Goal: Task Accomplishment & Management: Use online tool/utility

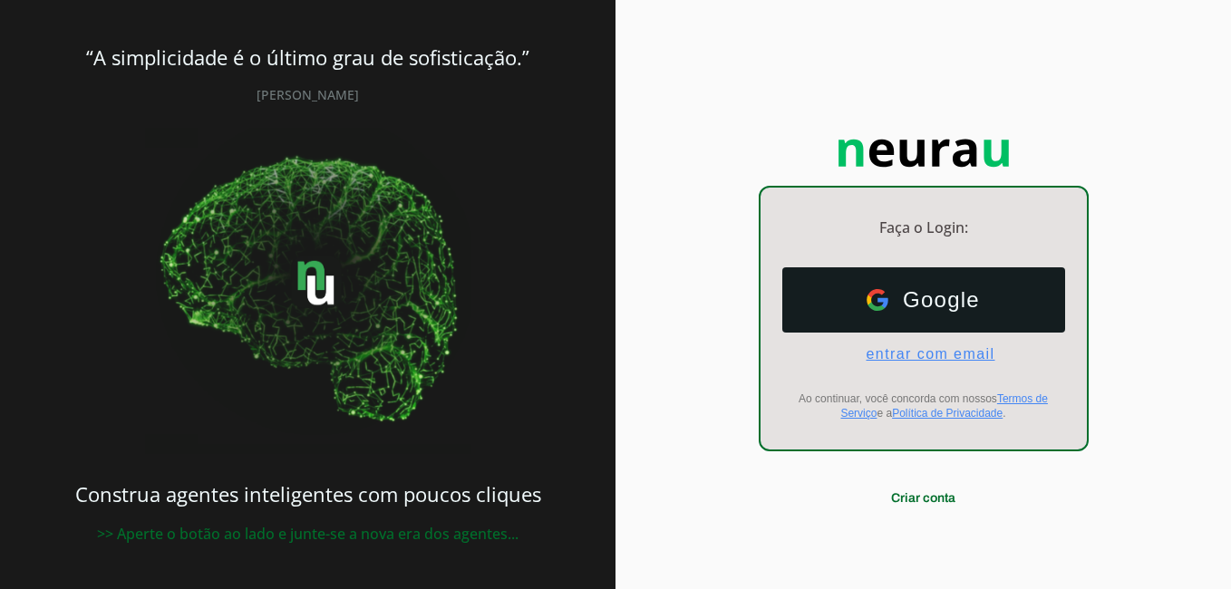
click at [940, 350] on span "entrar com email" at bounding box center [922, 354] width 143 height 16
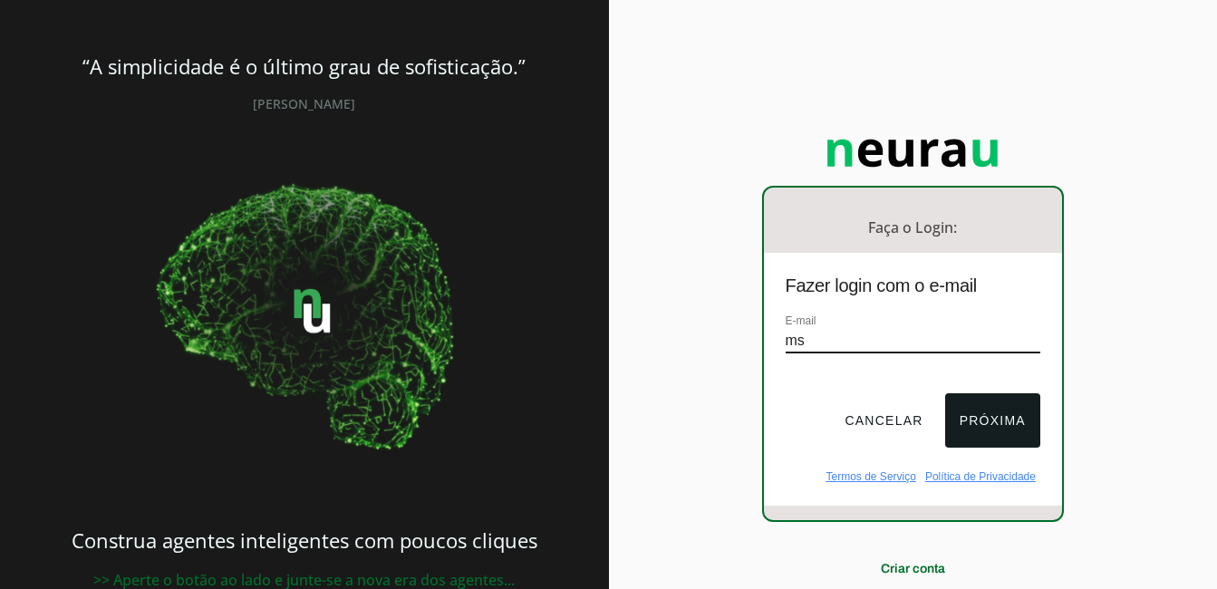
type input "marcacaomedicam@hotmail.com"
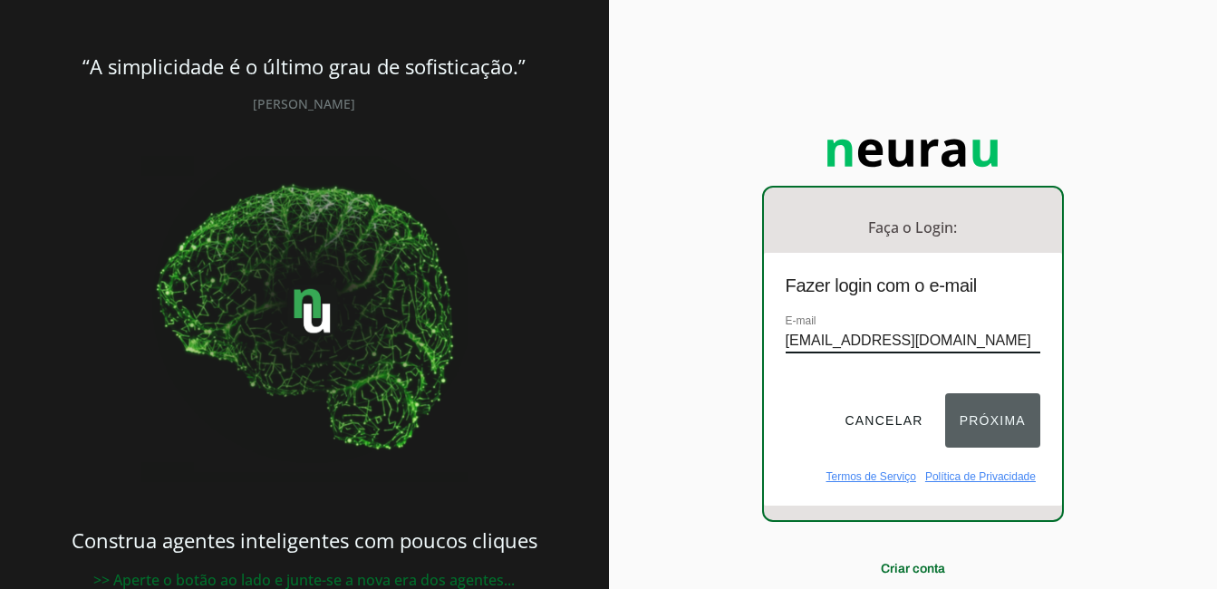
click at [986, 427] on button "Próxima" at bounding box center [992, 420] width 95 height 54
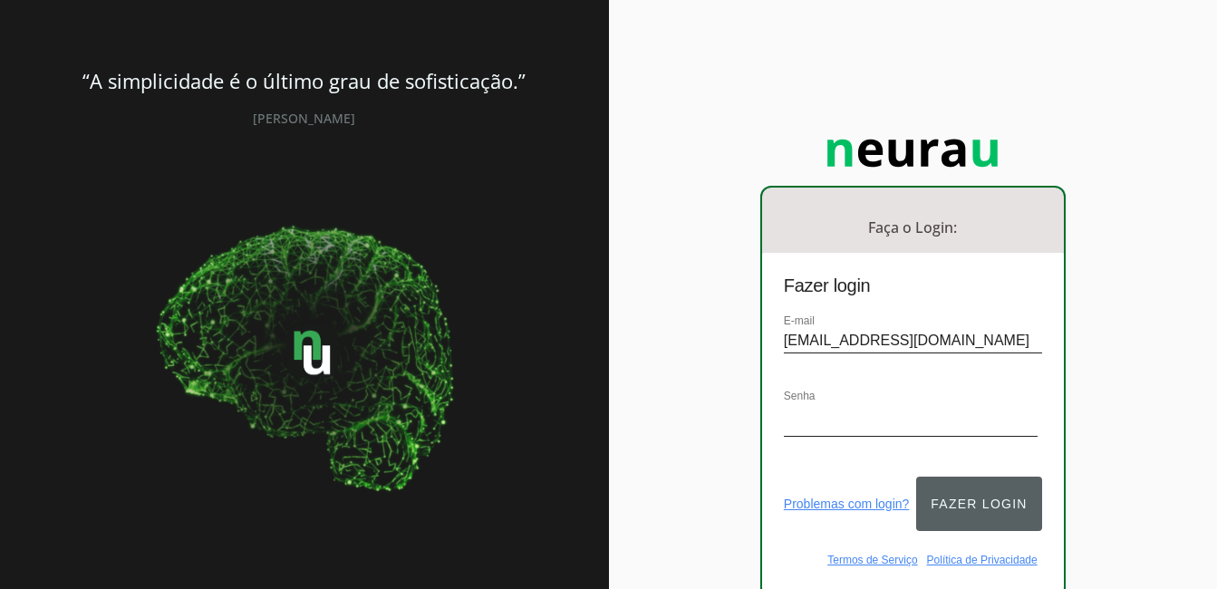
click at [959, 489] on button "Fazer login" at bounding box center [978, 504] width 125 height 54
click at [975, 491] on button "Fazer login" at bounding box center [978, 504] width 125 height 54
click at [961, 496] on button "Fazer login" at bounding box center [978, 504] width 125 height 54
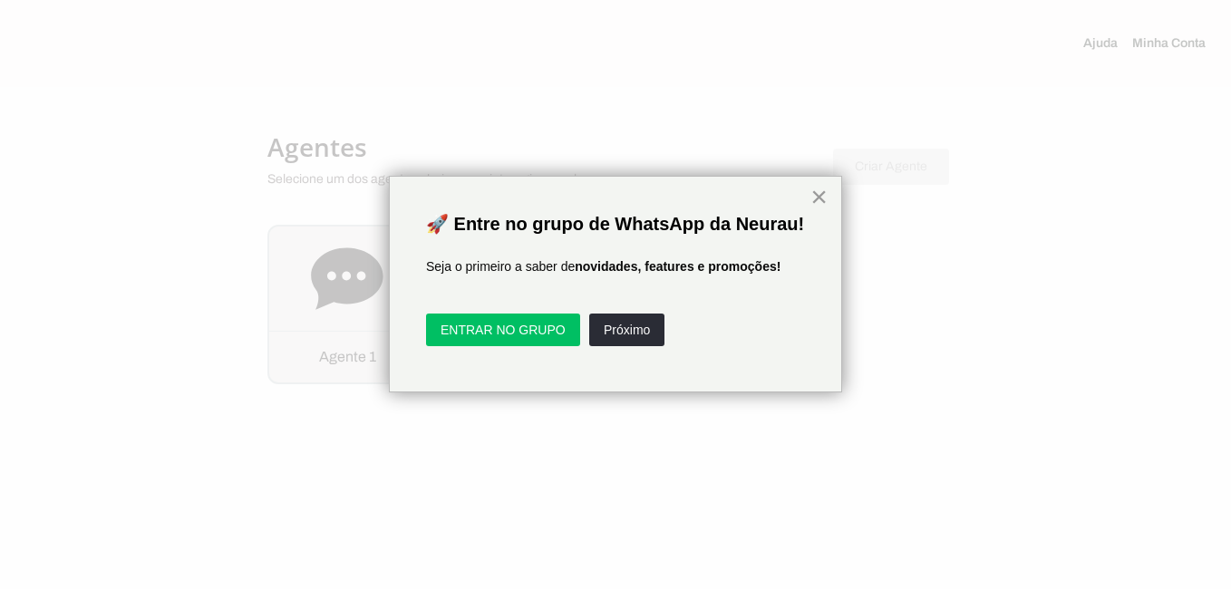
click at [822, 202] on button "×" at bounding box center [818, 196] width 17 height 29
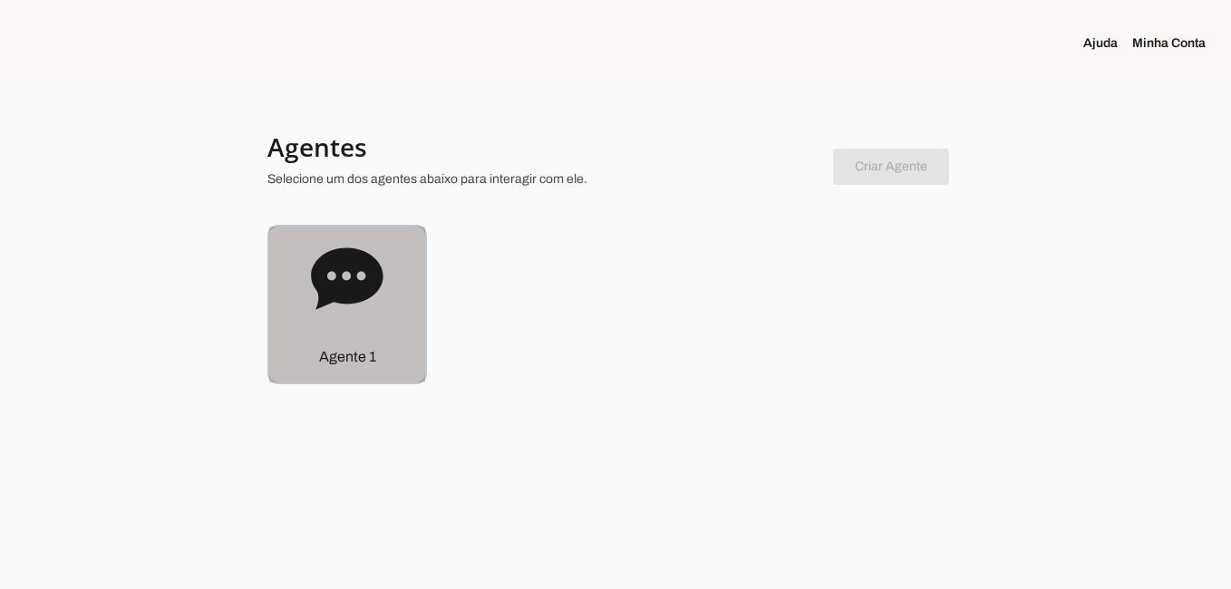
click at [347, 350] on p "Agente 1" at bounding box center [347, 357] width 57 height 22
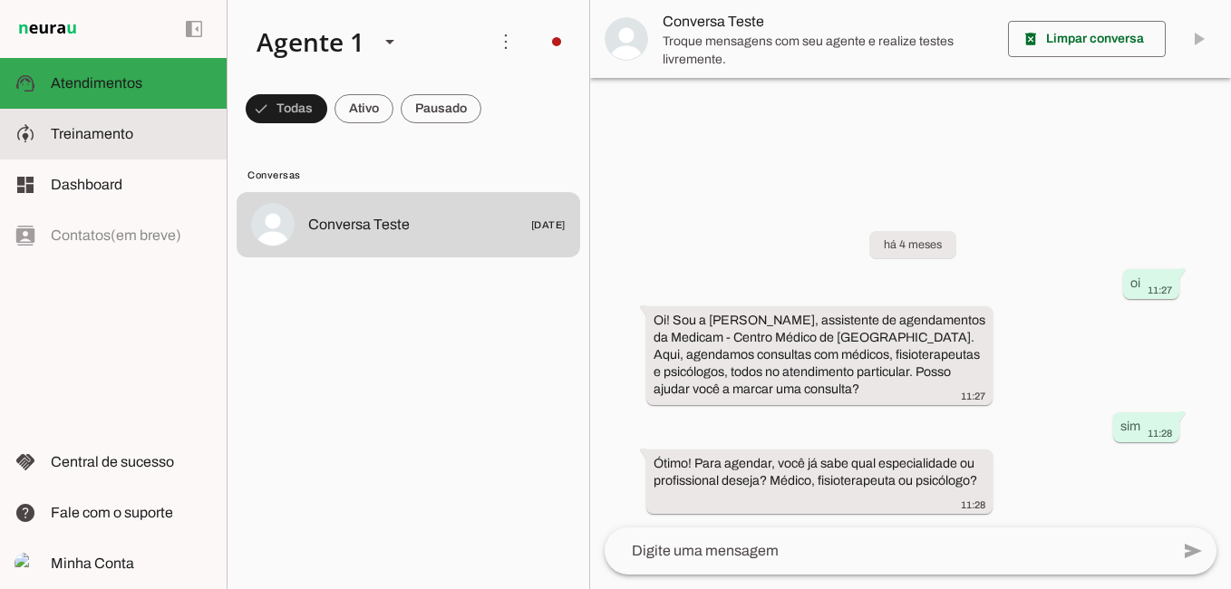
click at [98, 128] on span "Treinamento" at bounding box center [92, 133] width 82 height 15
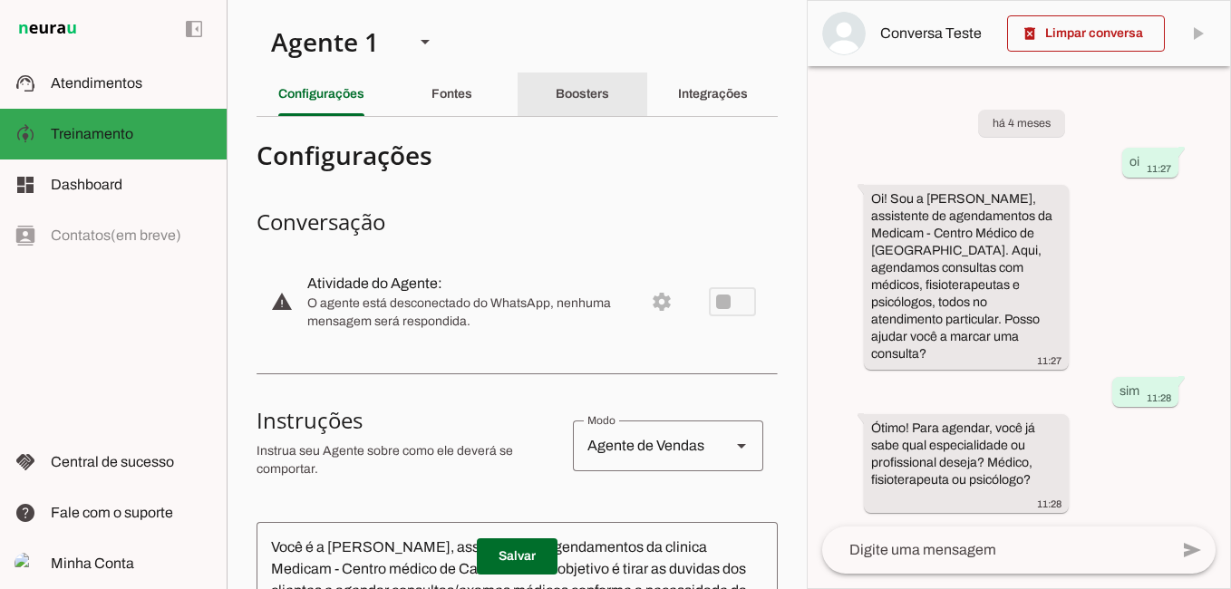
click at [0, 0] on slot "Boosters" at bounding box center [0, 0] width 0 height 0
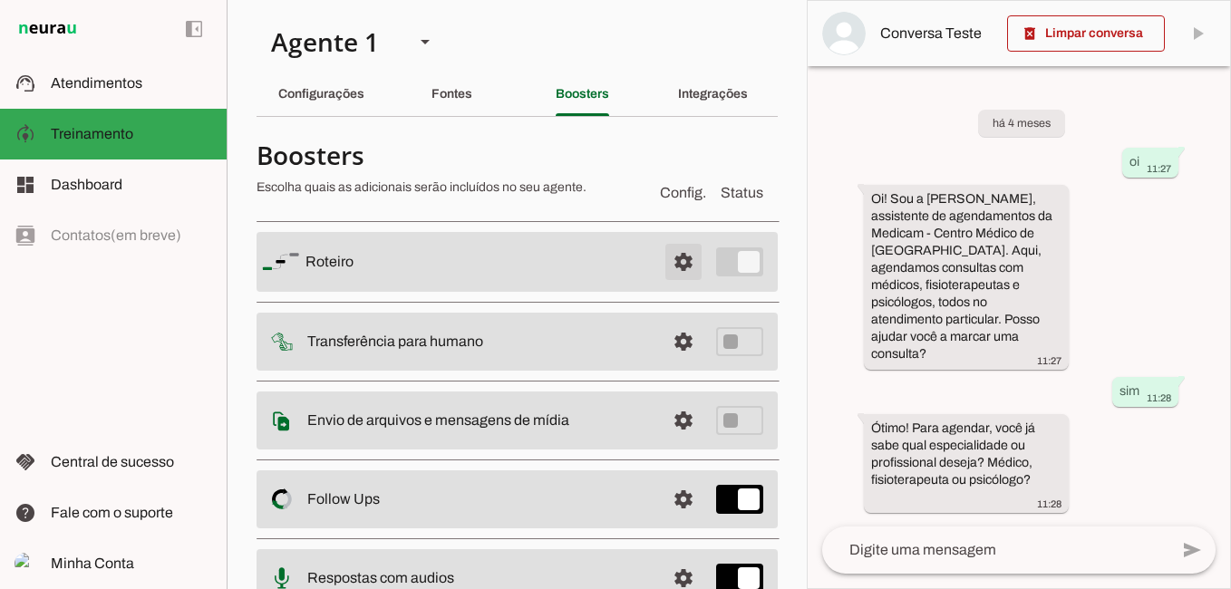
click at [664, 257] on span at bounding box center [684, 262] width 44 height 44
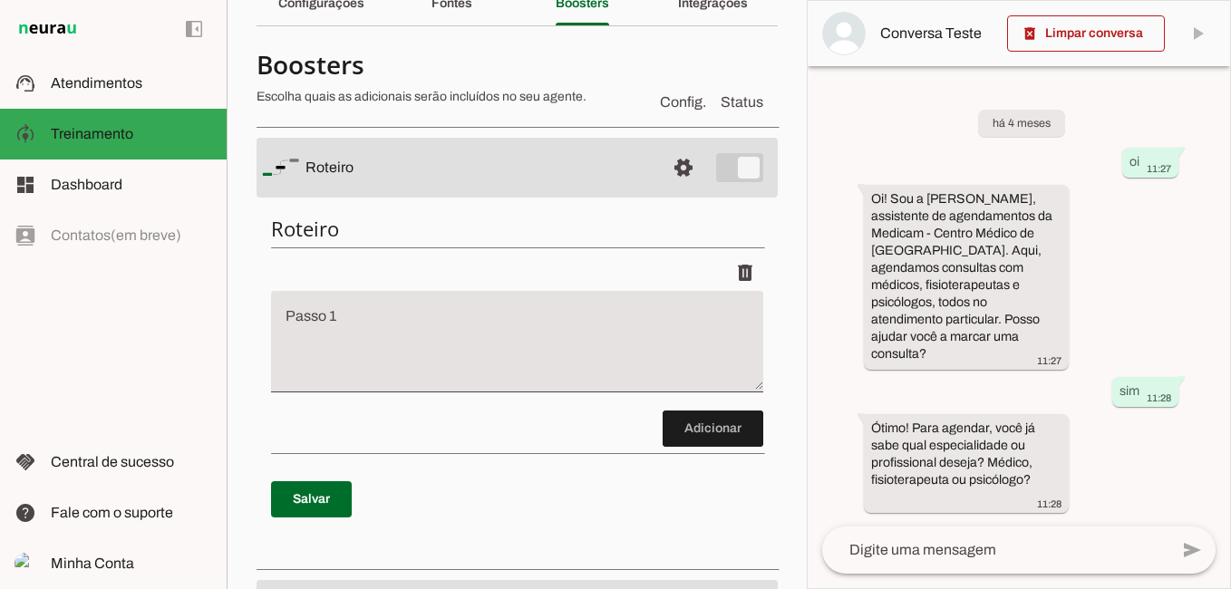
scroll to position [181, 0]
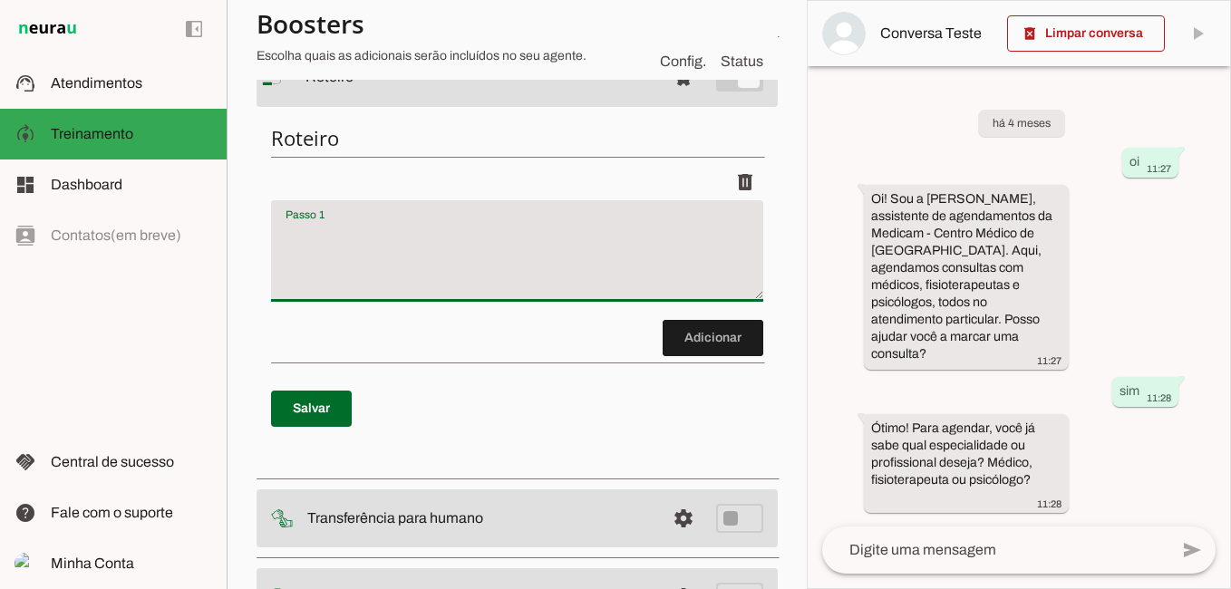
click at [412, 230] on textarea "Passo 1" at bounding box center [517, 258] width 492 height 73
type textarea "cumprimente a pessoa"
type md-filled-text-field "cumprimente a pessoa"
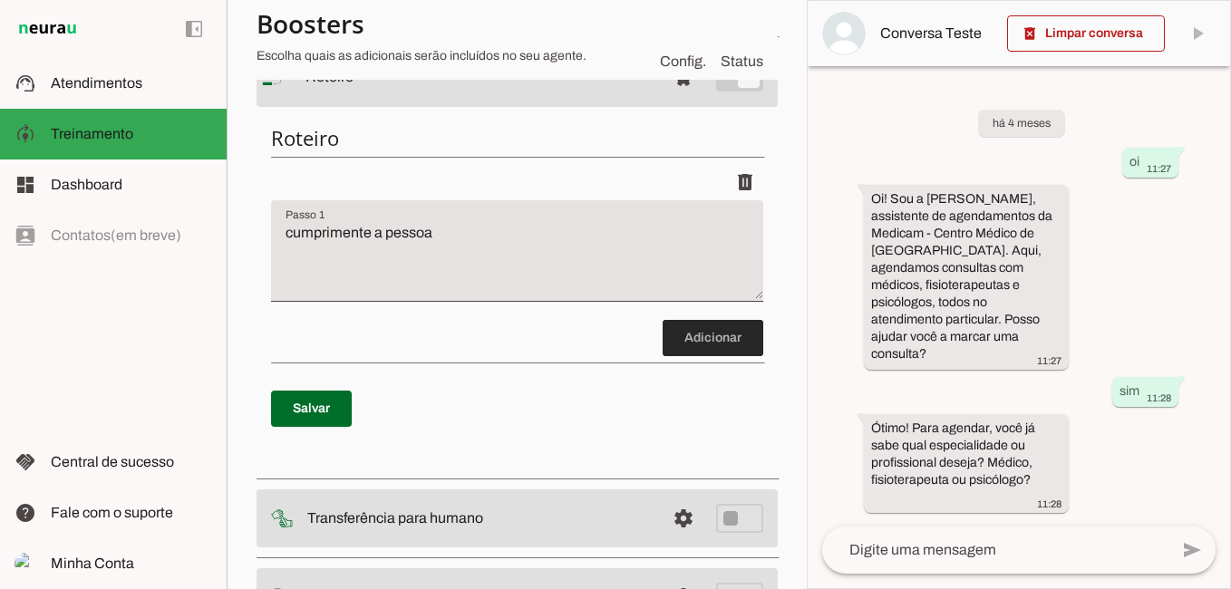
click at [690, 337] on span at bounding box center [713, 338] width 101 height 44
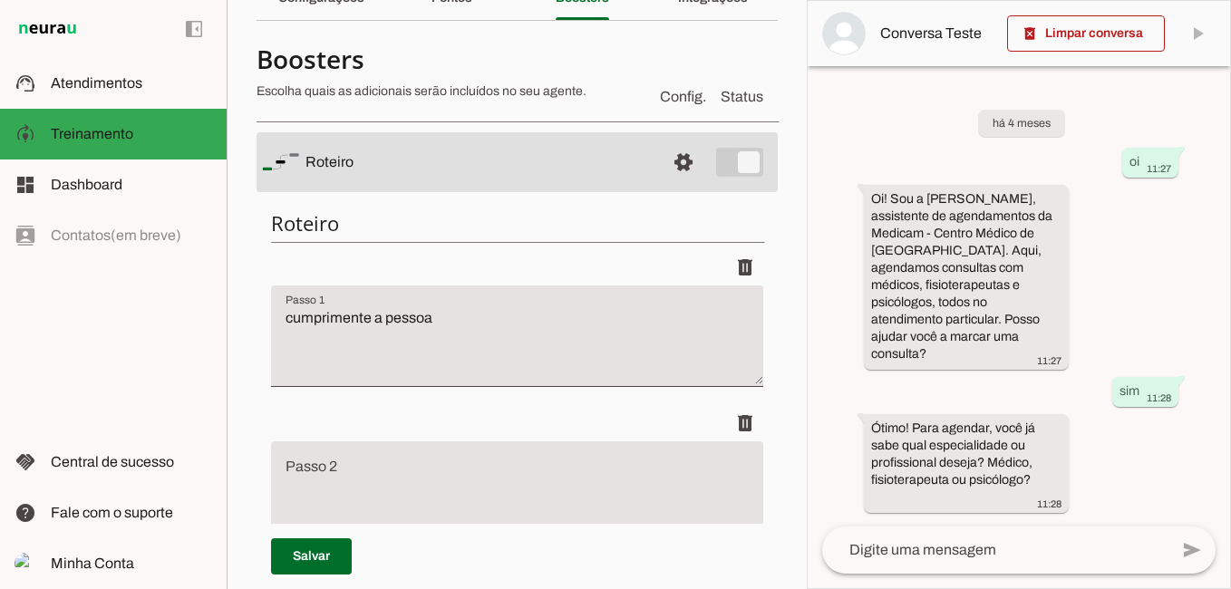
scroll to position [73, 0]
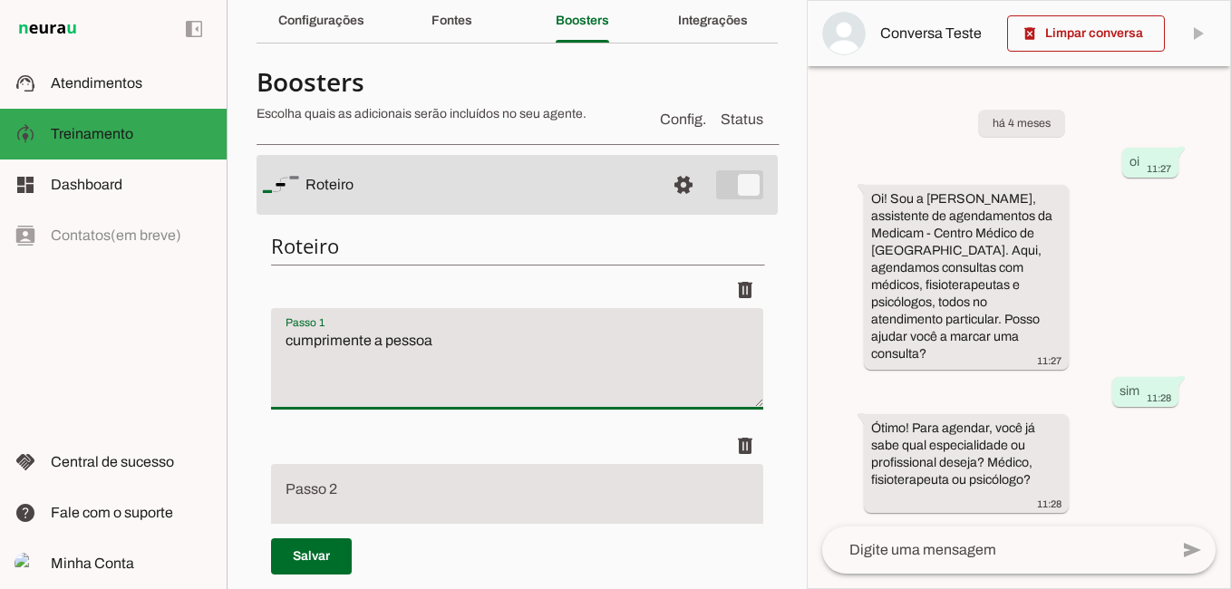
click at [460, 344] on textarea "cumprimente a pessoa" at bounding box center [517, 366] width 492 height 73
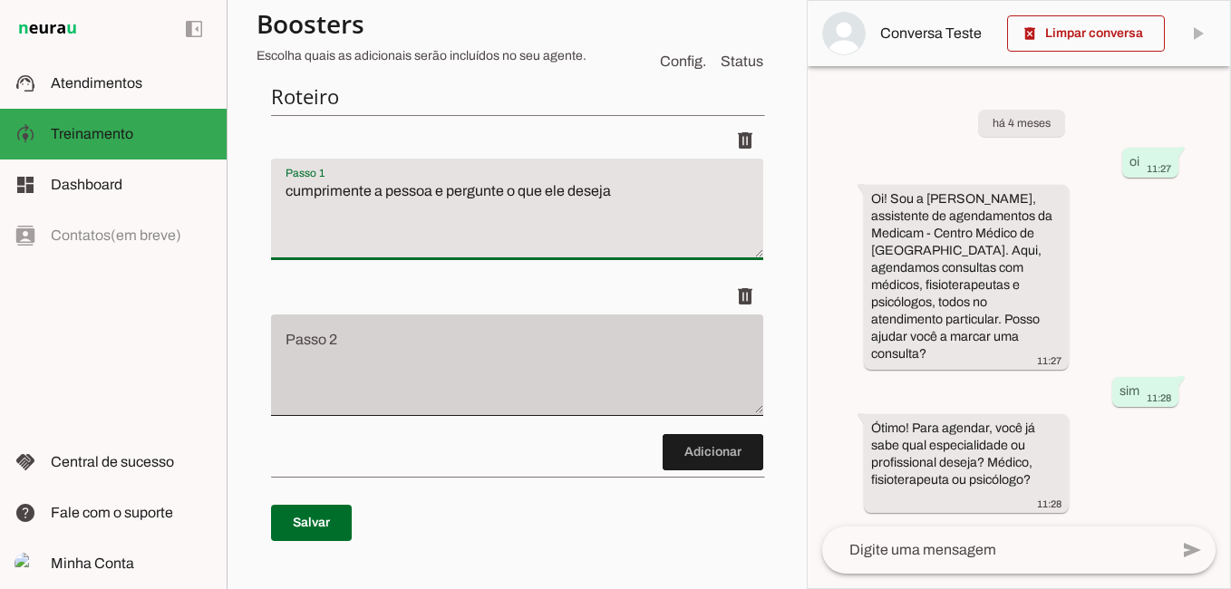
scroll to position [255, 0]
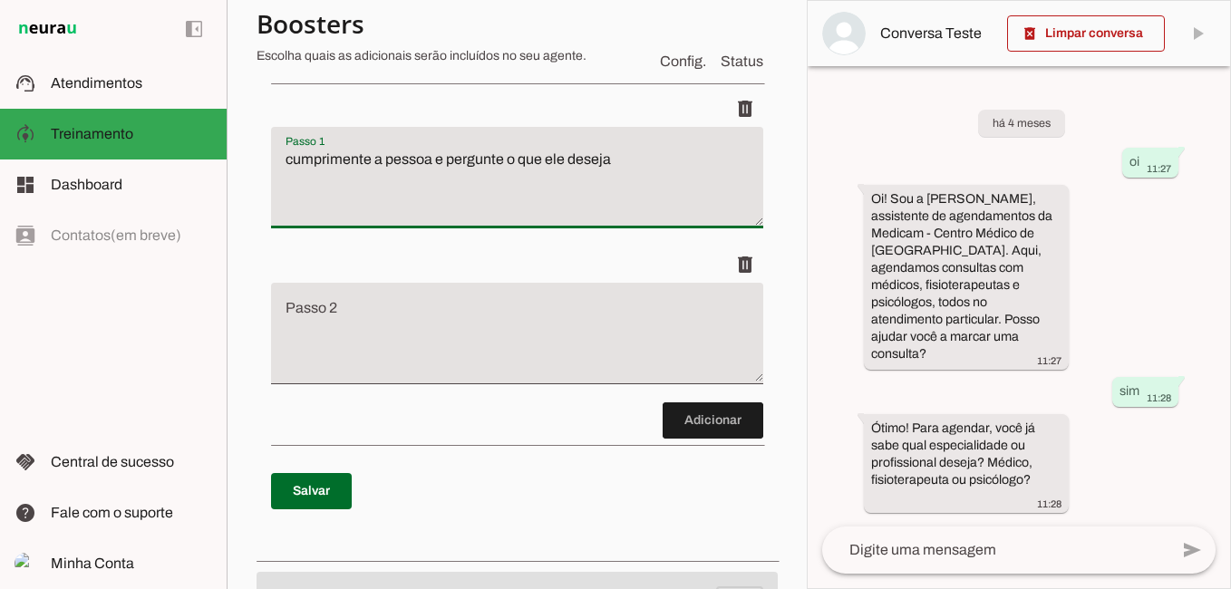
type textarea "cumprimente a pessoa e pergunte o que ele deseja"
type md-filled-text-field "cumprimente a pessoa e pergunte o que ele deseja"
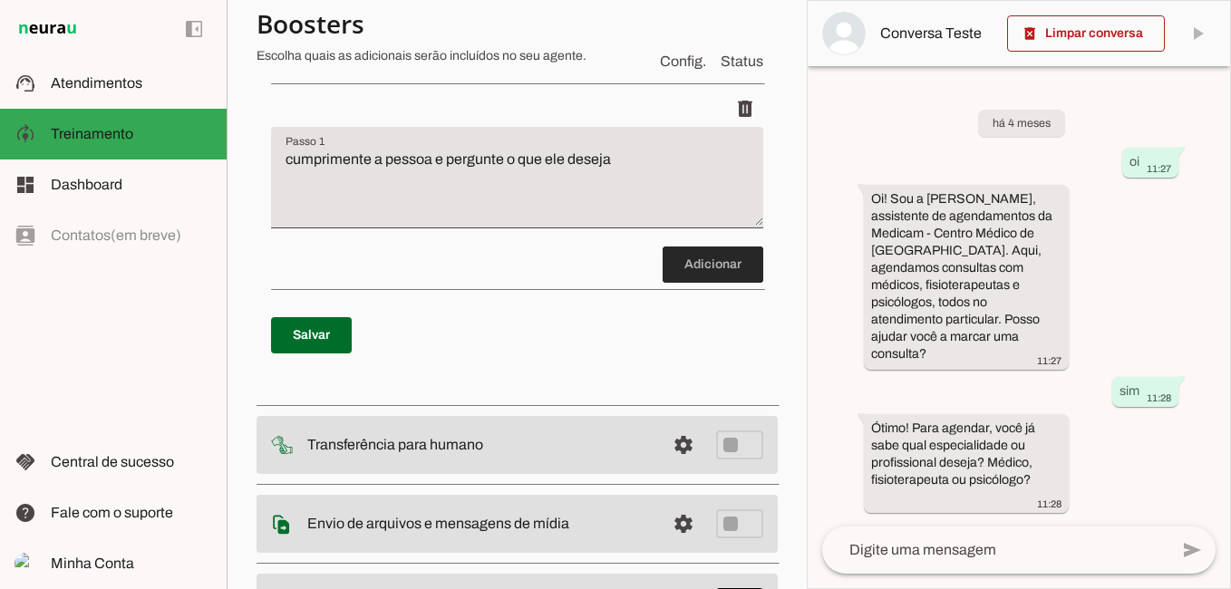
click at [696, 258] on span at bounding box center [713, 265] width 101 height 44
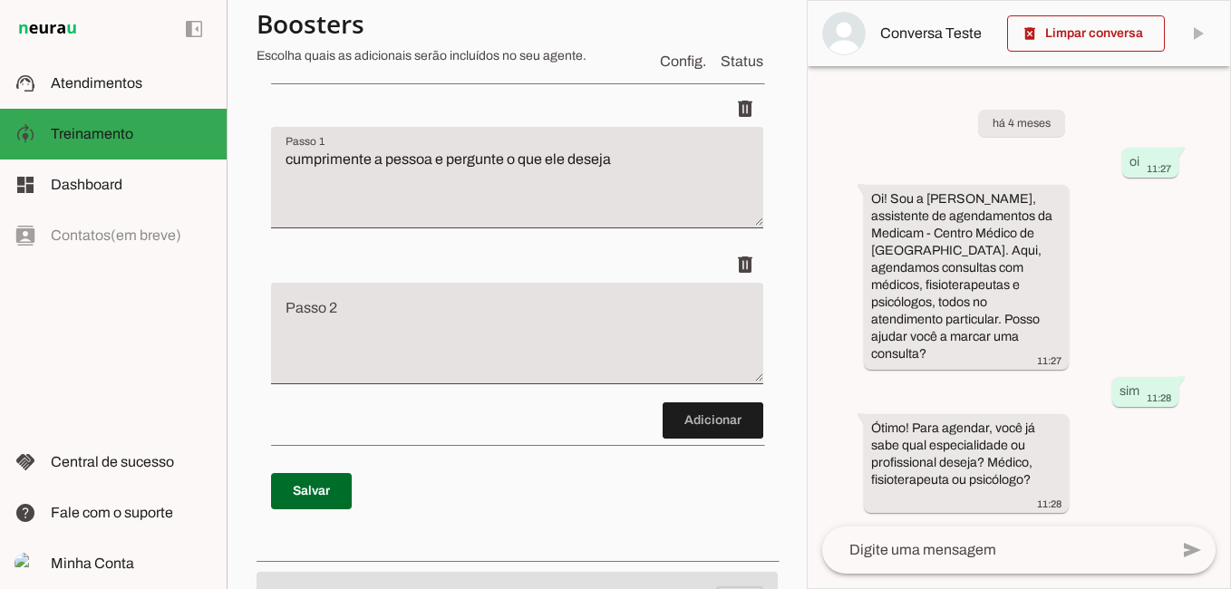
scroll to position [345, 0]
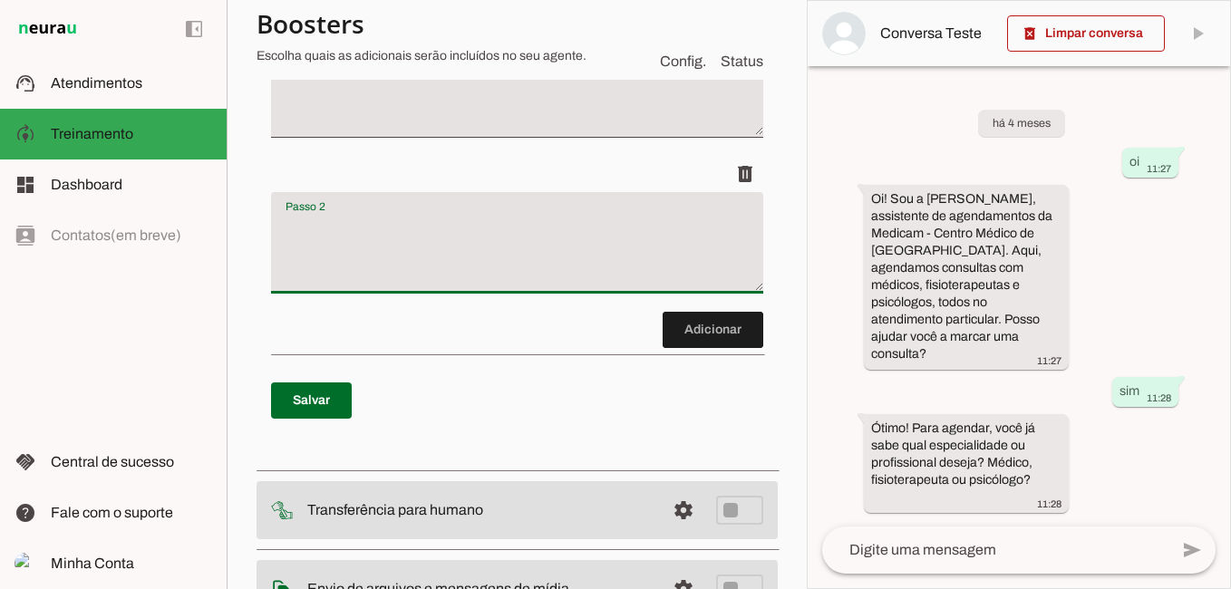
click at [323, 245] on textarea "Passo 2" at bounding box center [517, 250] width 492 height 73
type textarea "i"
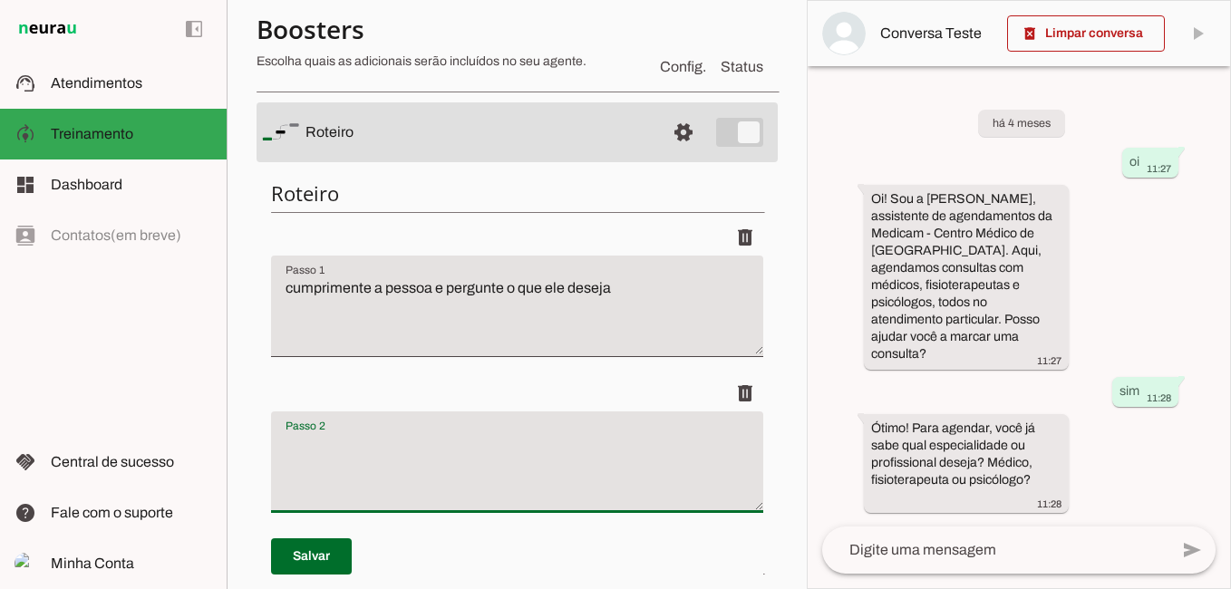
scroll to position [73, 0]
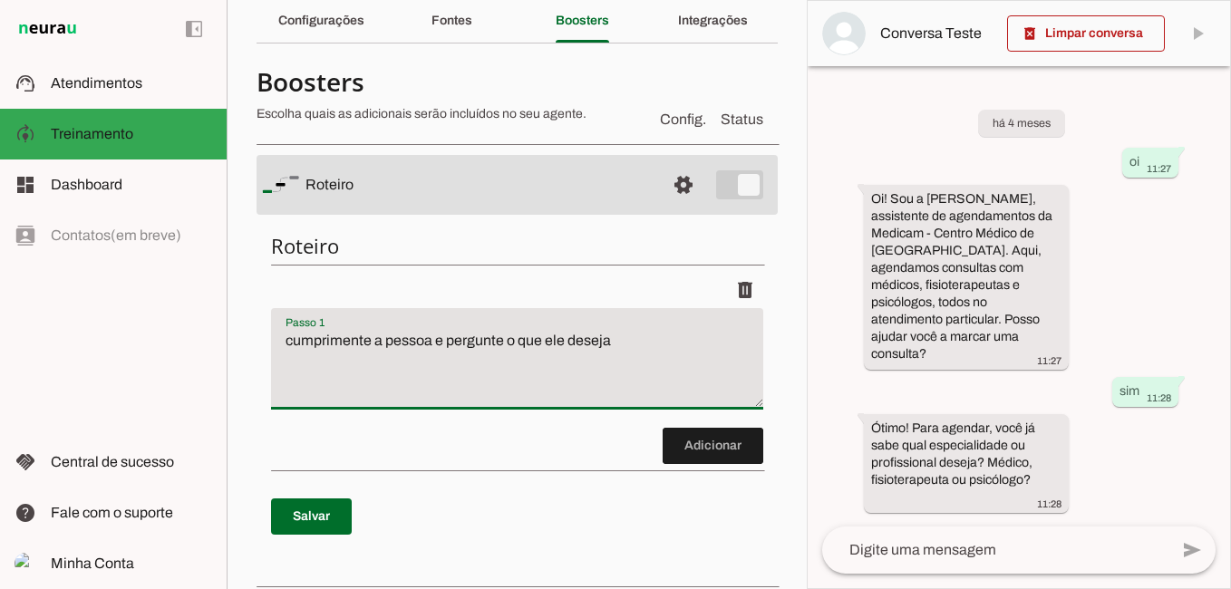
click at [621, 339] on textarea "cumprimente a pessoa e pergunte o que ele deseja" at bounding box center [517, 366] width 492 height 73
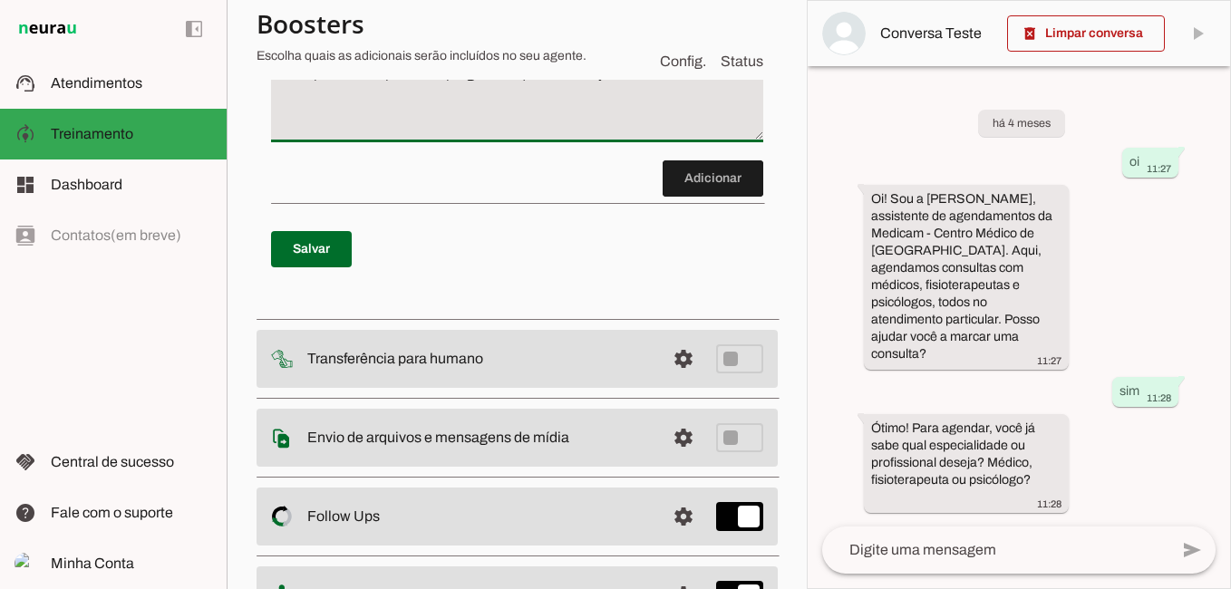
scroll to position [345, 0]
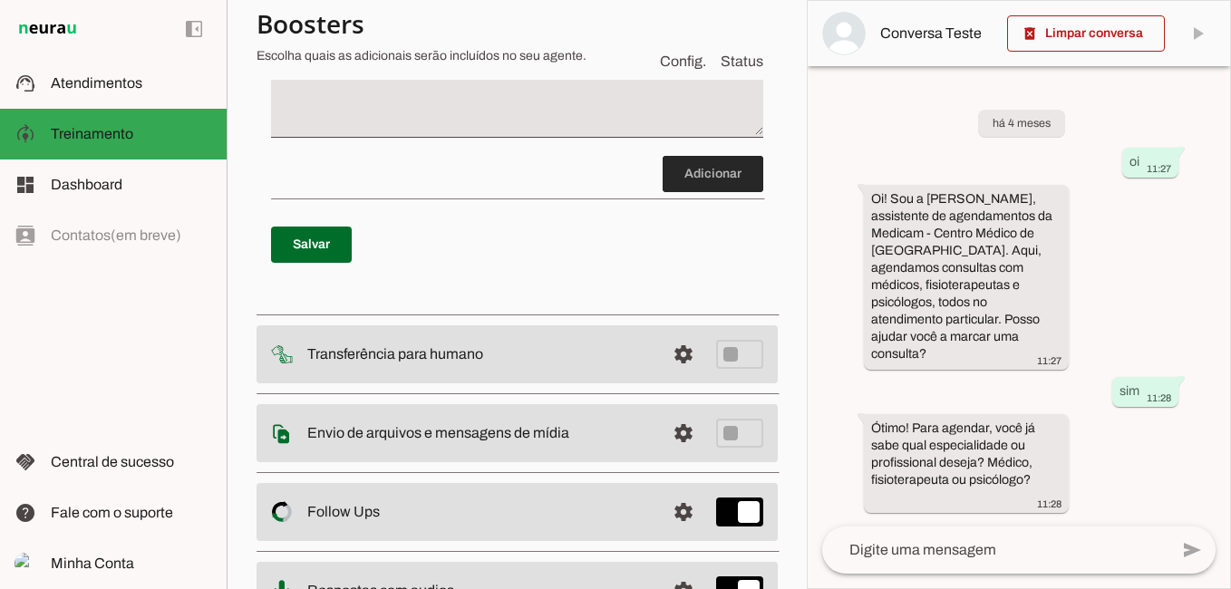
click at [669, 174] on span at bounding box center [713, 174] width 101 height 44
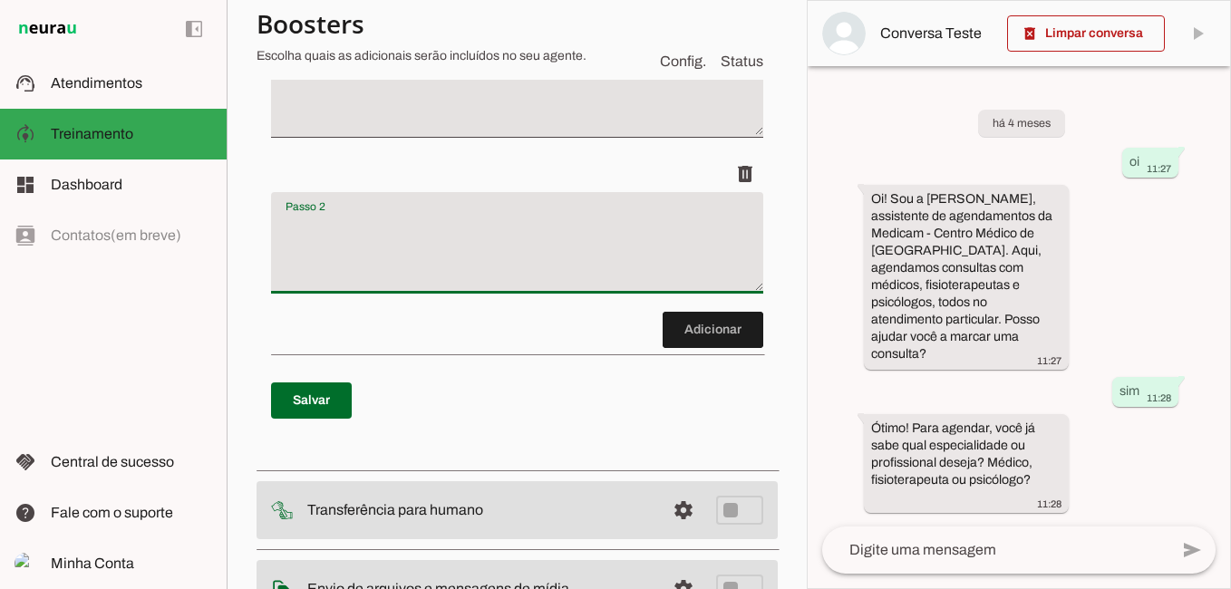
click at [340, 246] on textarea "Passo 2" at bounding box center [517, 250] width 492 height 73
click at [317, 237] on textarea "Passo 2" at bounding box center [517, 250] width 492 height 73
paste textarea "Pediatria./ Clinica Médica Dra. [PERSON_NAME] Valor: 210,00 Dinheiro ou pix 240…"
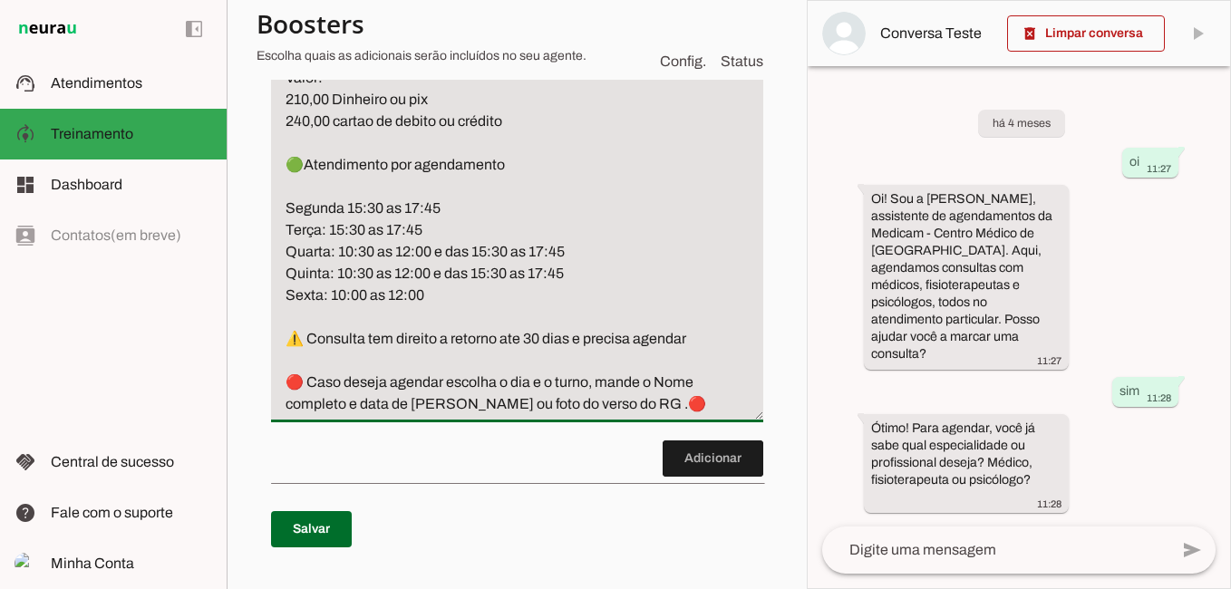
scroll to position [561, 0]
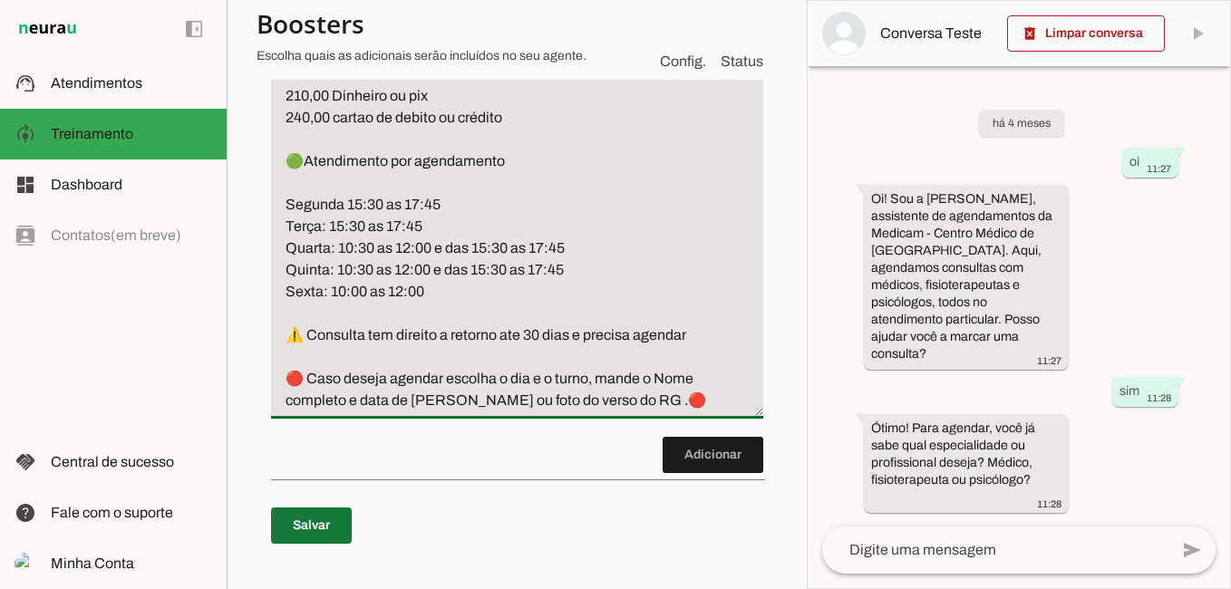
type textarea "Pediatria./ Clinica Médica Dra. [PERSON_NAME] Valor: 210,00 Dinheiro ou pix 240…"
type md-filled-text-field "Pediatria./ Clinica Médica Dra. [PERSON_NAME] Valor: 210,00 Dinheiro ou pix 240…"
click at [320, 528] on span at bounding box center [311, 526] width 81 height 44
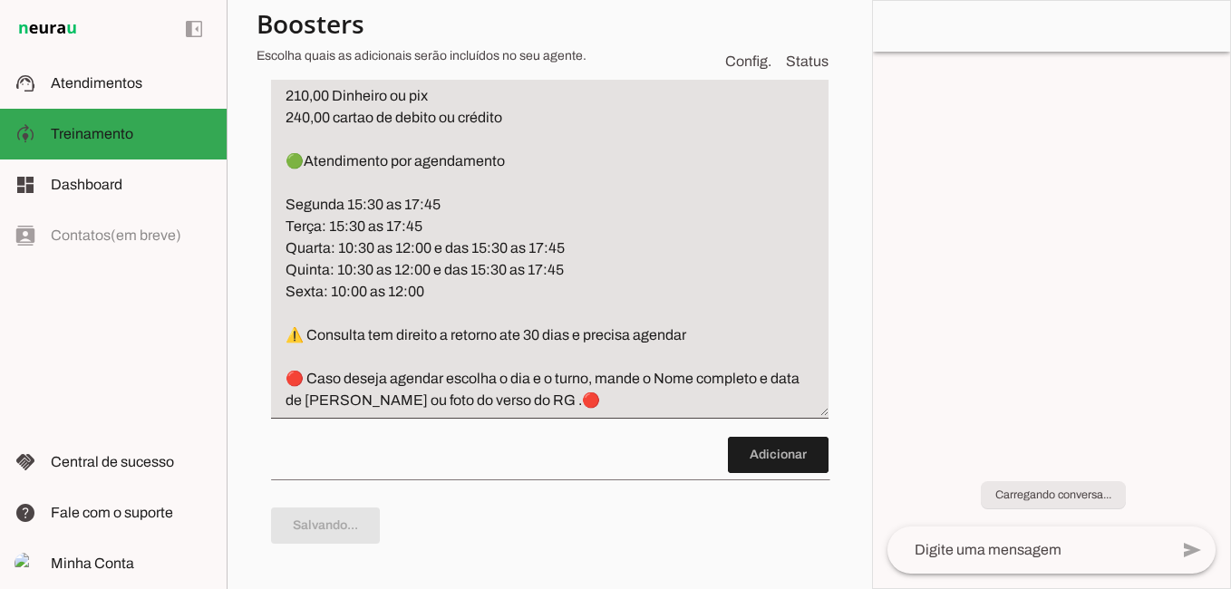
type textarea "cumprimente a pessoa e pergunte o que ele deseja"
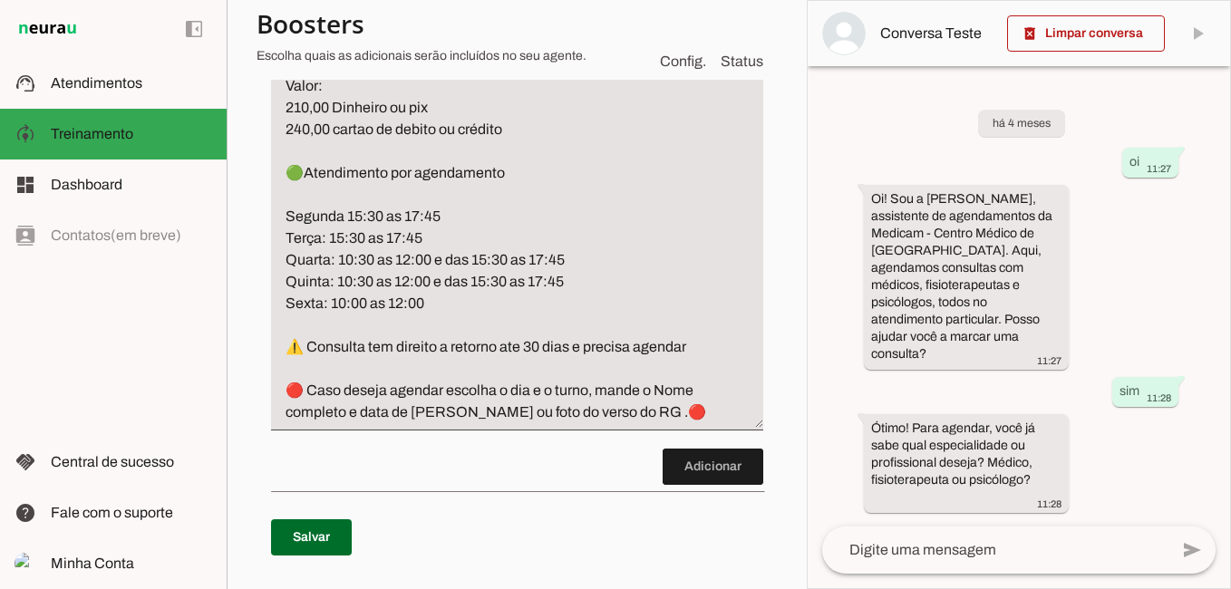
scroll to position [652, 0]
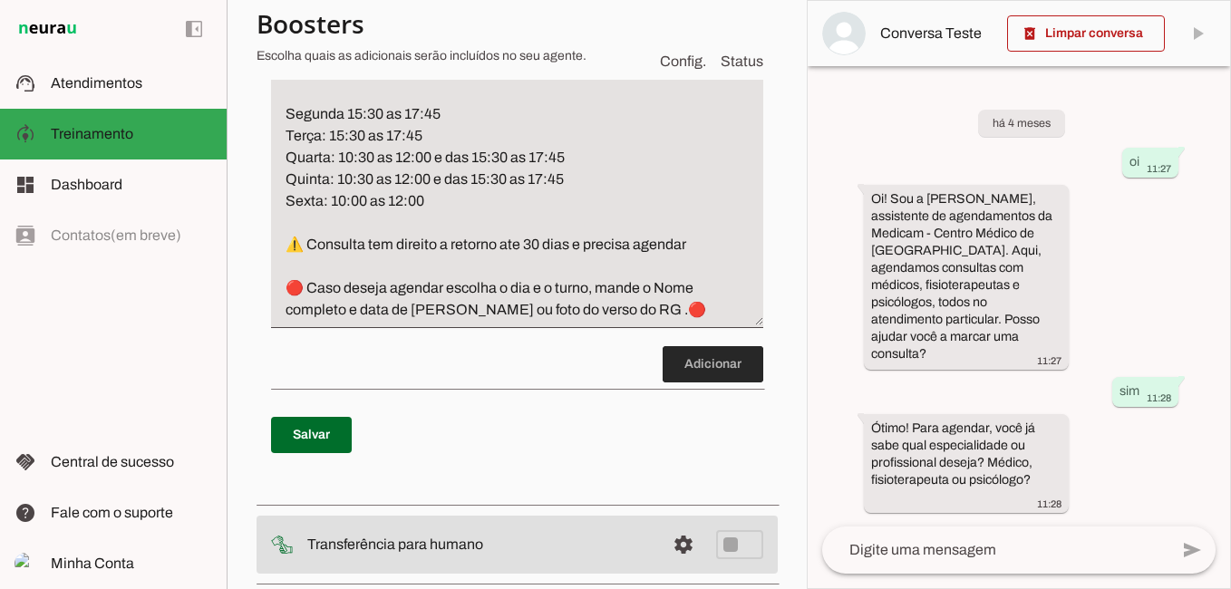
click at [719, 359] on span at bounding box center [713, 365] width 101 height 44
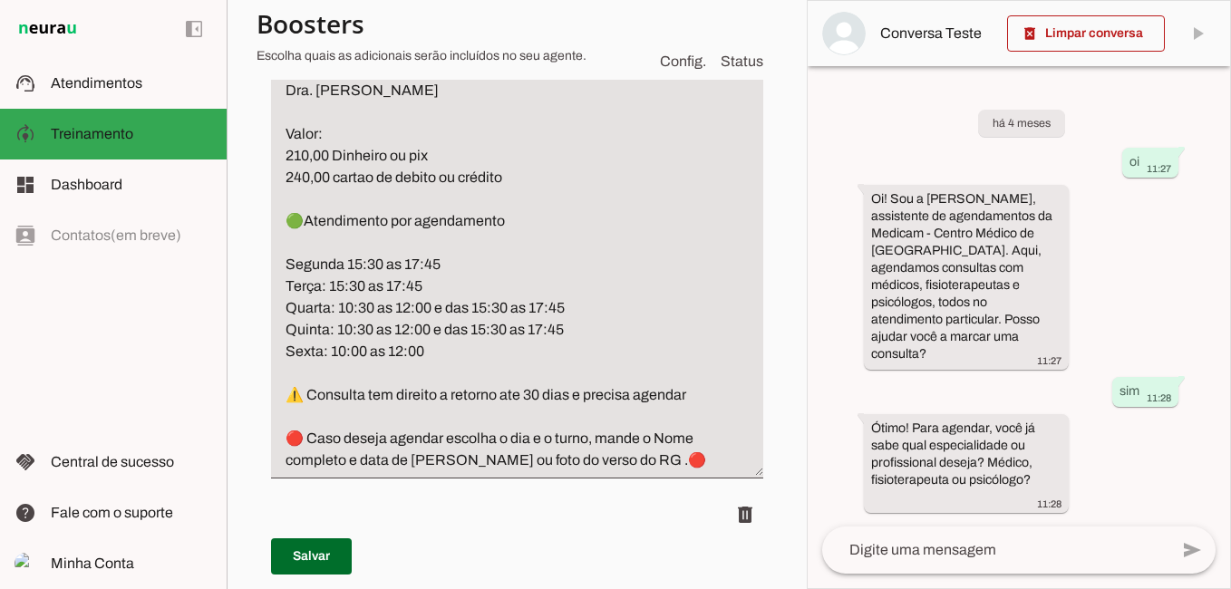
scroll to position [683, 0]
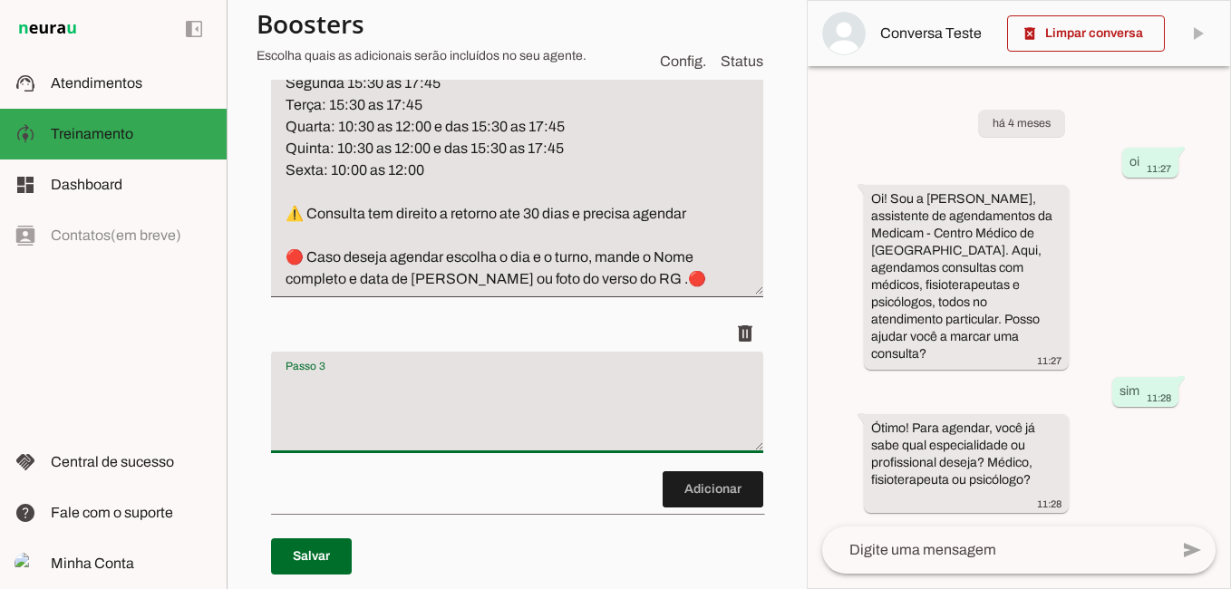
click at [356, 419] on textarea "Passo 3" at bounding box center [517, 409] width 492 height 73
click at [284, 388] on textarea "efetue a marcacao da consulta com os dados do paciente" at bounding box center [517, 409] width 492 height 73
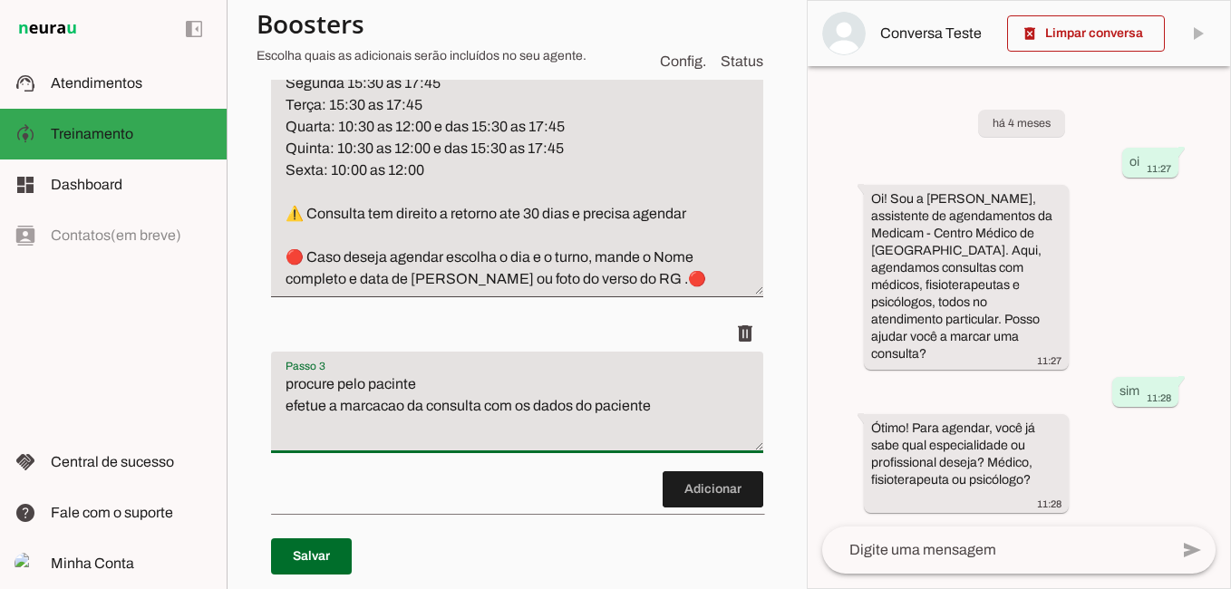
click at [431, 383] on textarea "procure pelo pacinte efetue a marcacao da consulta com os dados do paciente" at bounding box center [517, 409] width 492 height 73
click at [397, 391] on textarea "procure pelo pacinte efetue a marcacao da consulta com os dados do paciente" at bounding box center [517, 409] width 492 height 73
click at [484, 378] on textarea "procure pelo paciente efetue a marcacao da consulta com os dados do paciente" at bounding box center [517, 409] width 492 height 73
type textarea "procure pelo paciente na base de dados pelo cpf efetue a marcacao da consulta c…"
type md-filled-text-field "procure pelo paciente na base de dados pelo cpf efetue a marcacao da consulta c…"
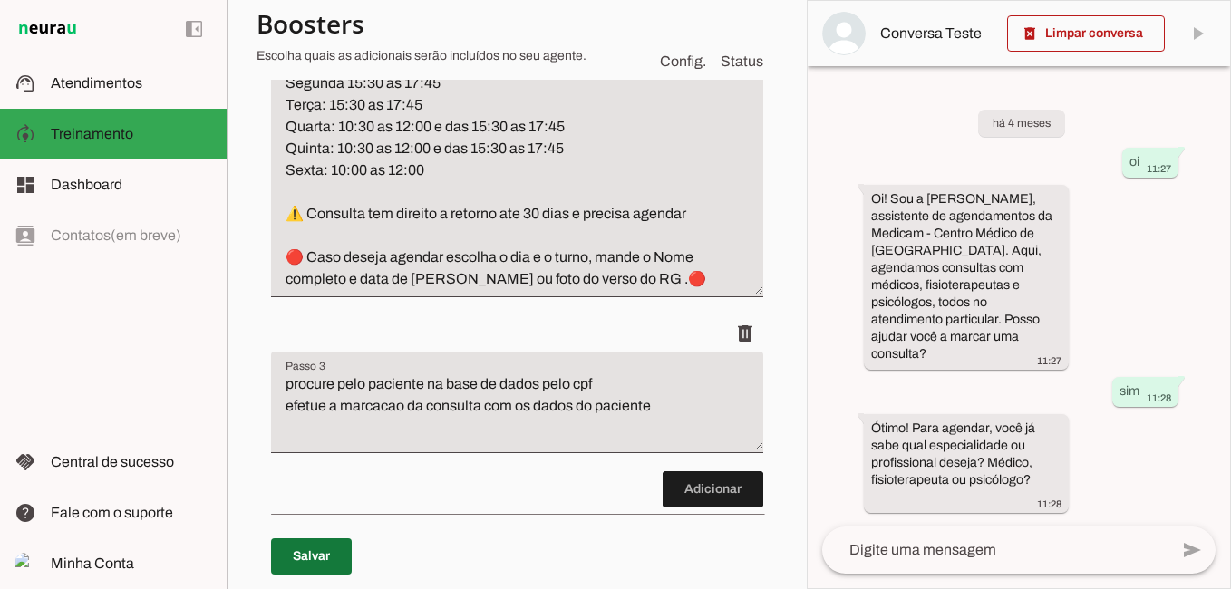
click at [327, 563] on span at bounding box center [311, 557] width 81 height 44
click at [1108, 29] on span at bounding box center [1086, 34] width 158 height 44
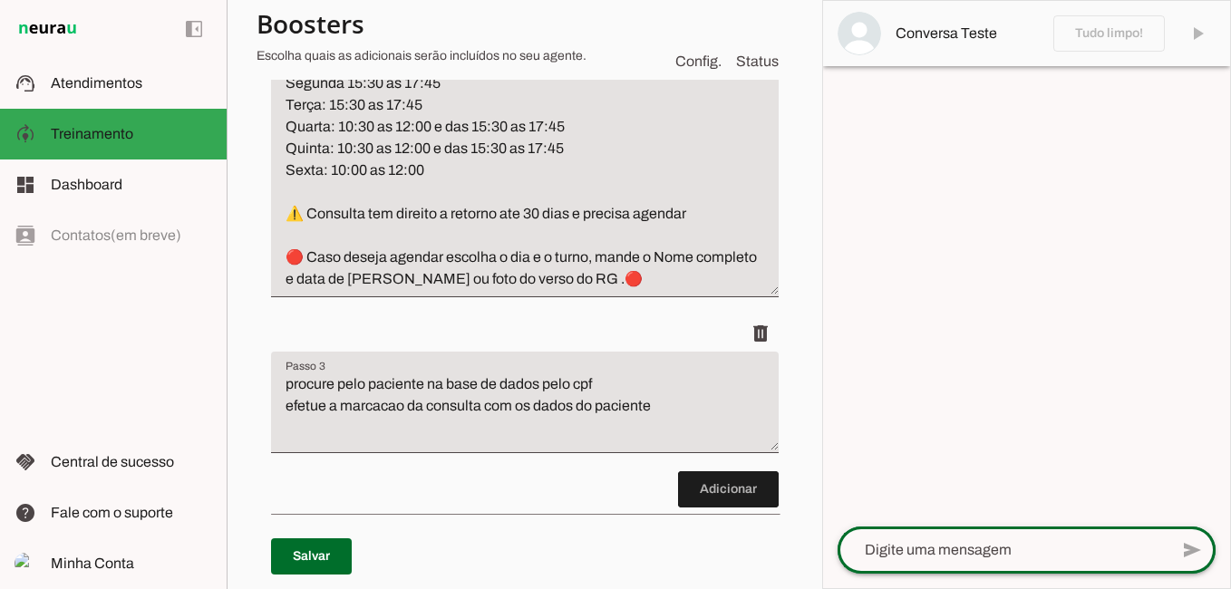
click at [920, 562] on div at bounding box center [1003, 550] width 331 height 47
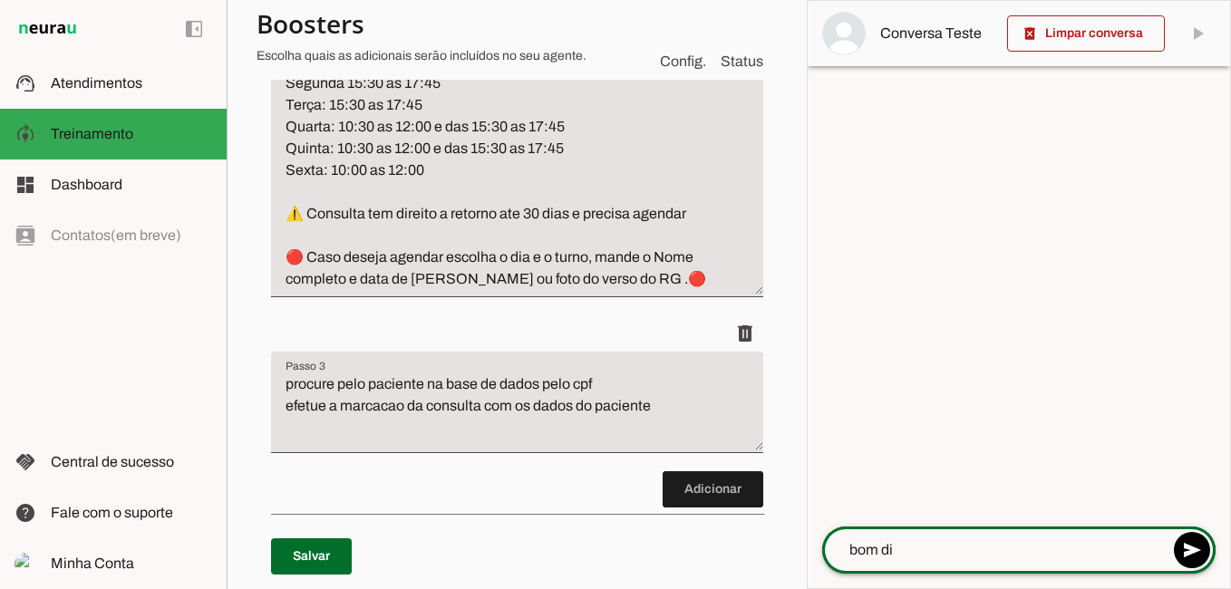
type textarea "bom dia"
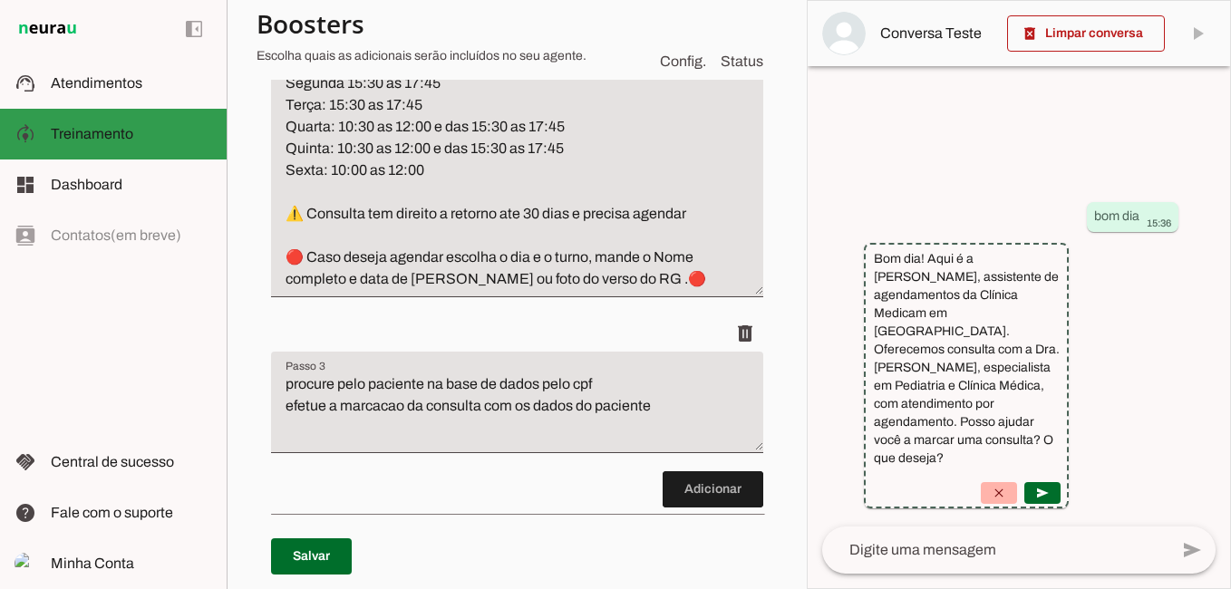
click at [85, 127] on span "Treinamento" at bounding box center [92, 133] width 82 height 15
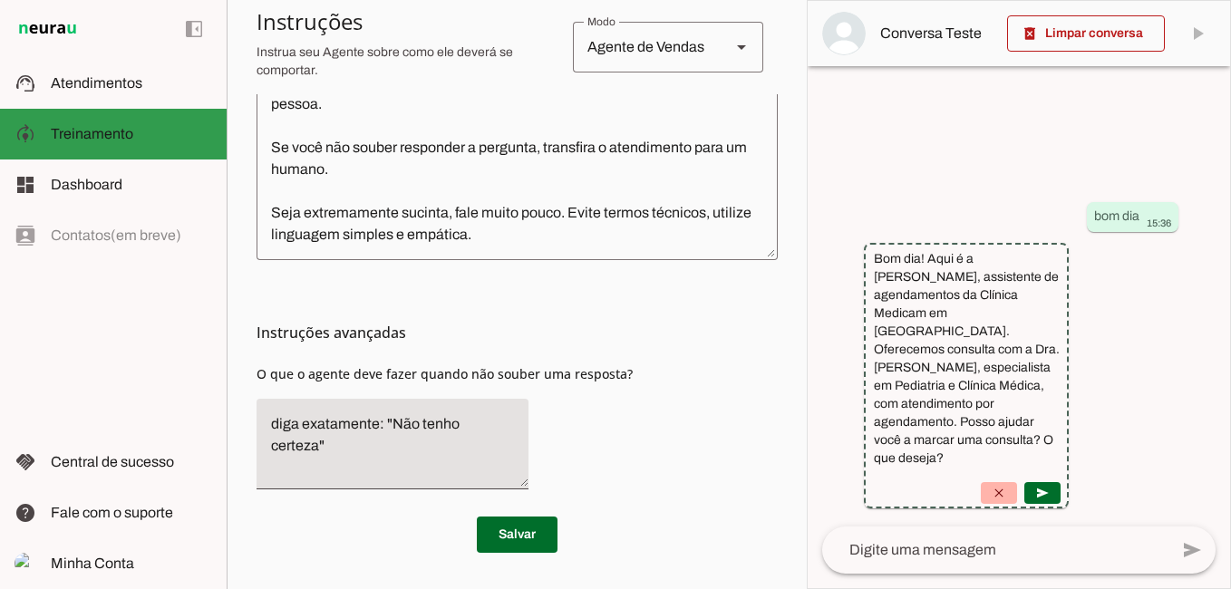
scroll to position [509, 0]
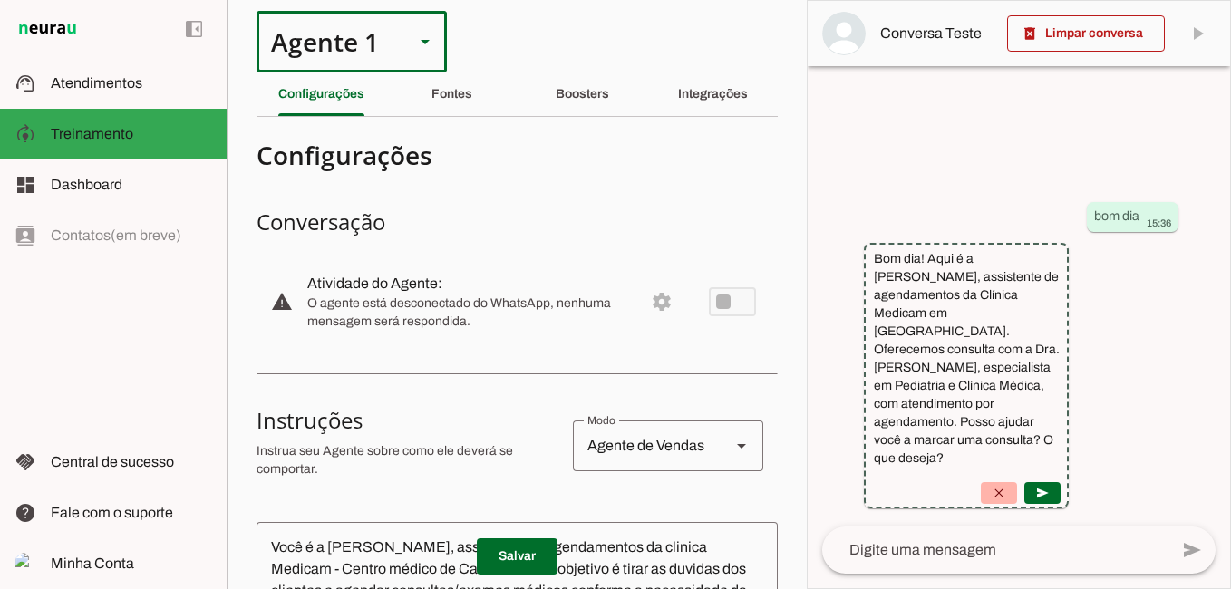
click at [422, 42] on icon at bounding box center [425, 42] width 9 height 5
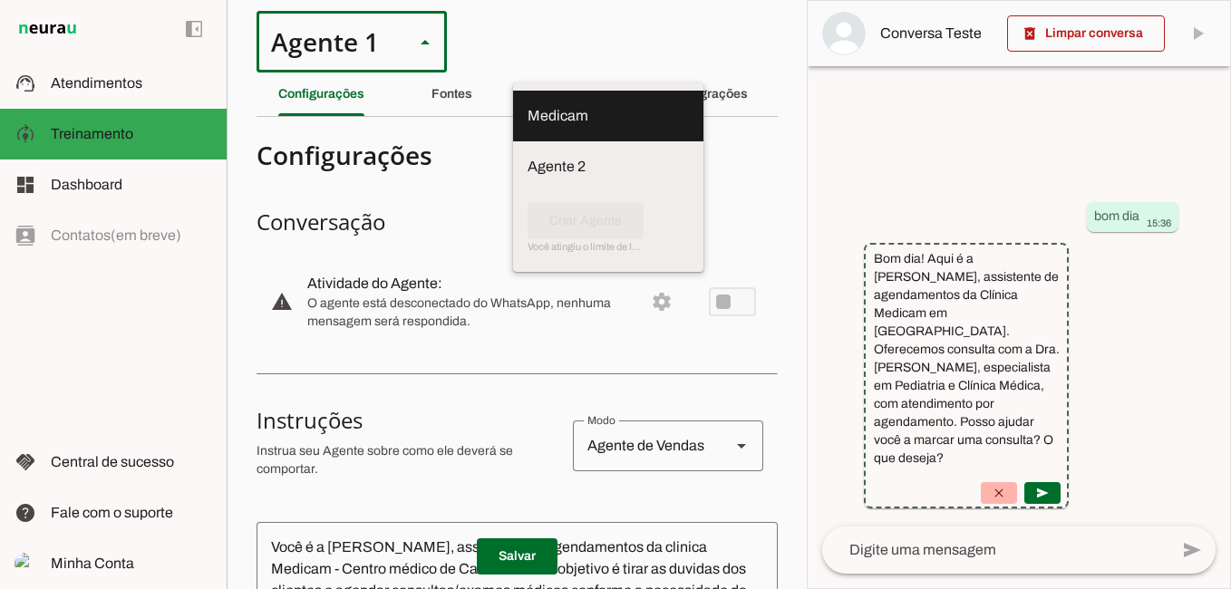
click at [0, 0] on slot "Medicam" at bounding box center [0, 0] width 0 height 0
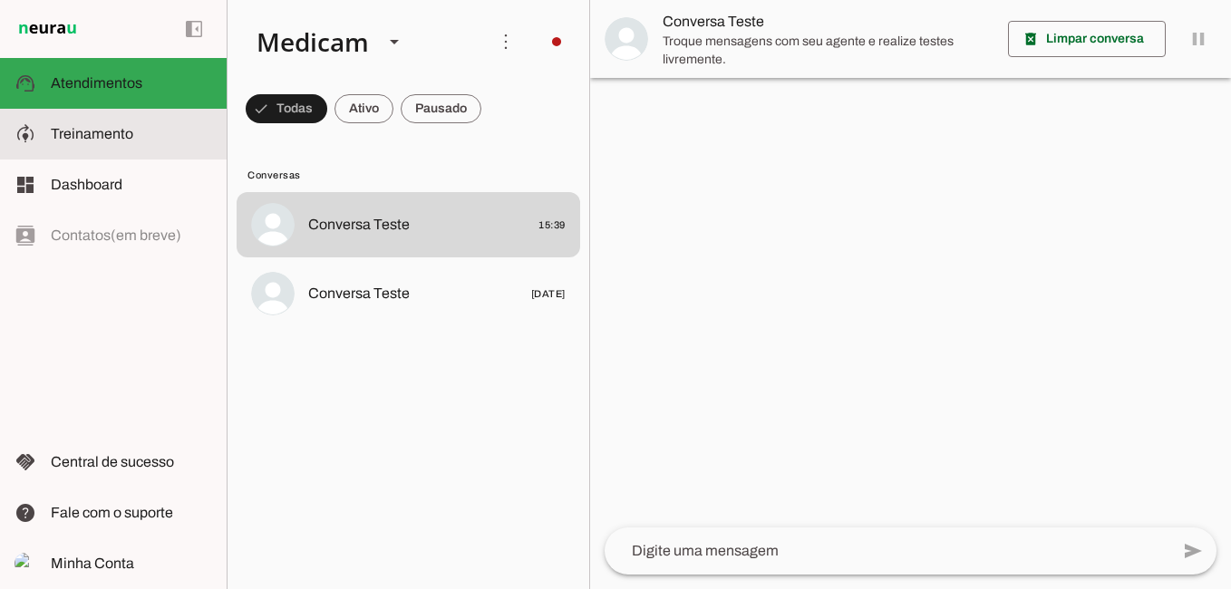
click at [123, 131] on span "Treinamento" at bounding box center [92, 133] width 82 height 15
type textarea "Lore i d Sitam, consectetu ad elitseddoeiu te incidid Utlabor - Etdolo magnaa e…"
type textarea "diga exatamente: "Só um momento por gentileza""
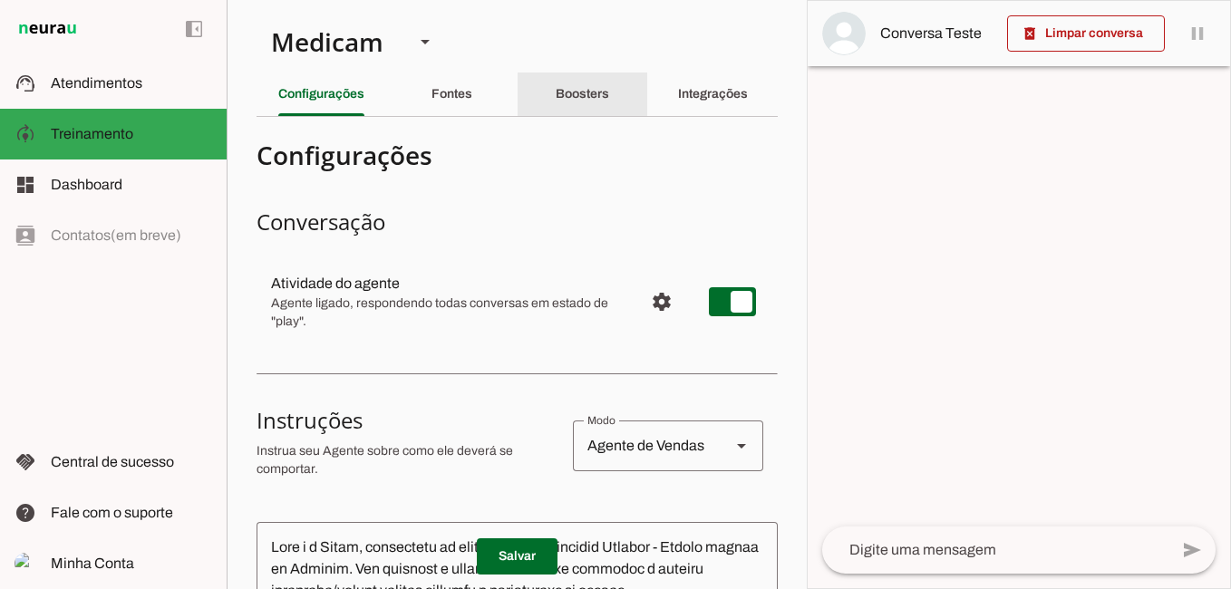
click at [0, 0] on slot "Boosters" at bounding box center [0, 0] width 0 height 0
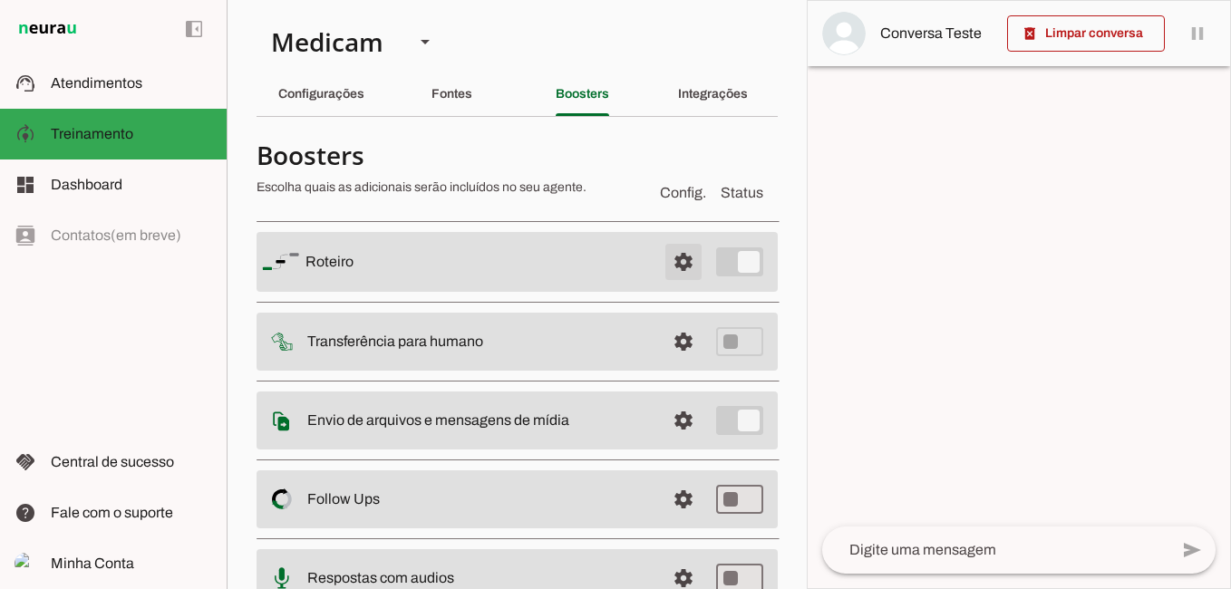
click at [671, 260] on span at bounding box center [684, 262] width 44 height 44
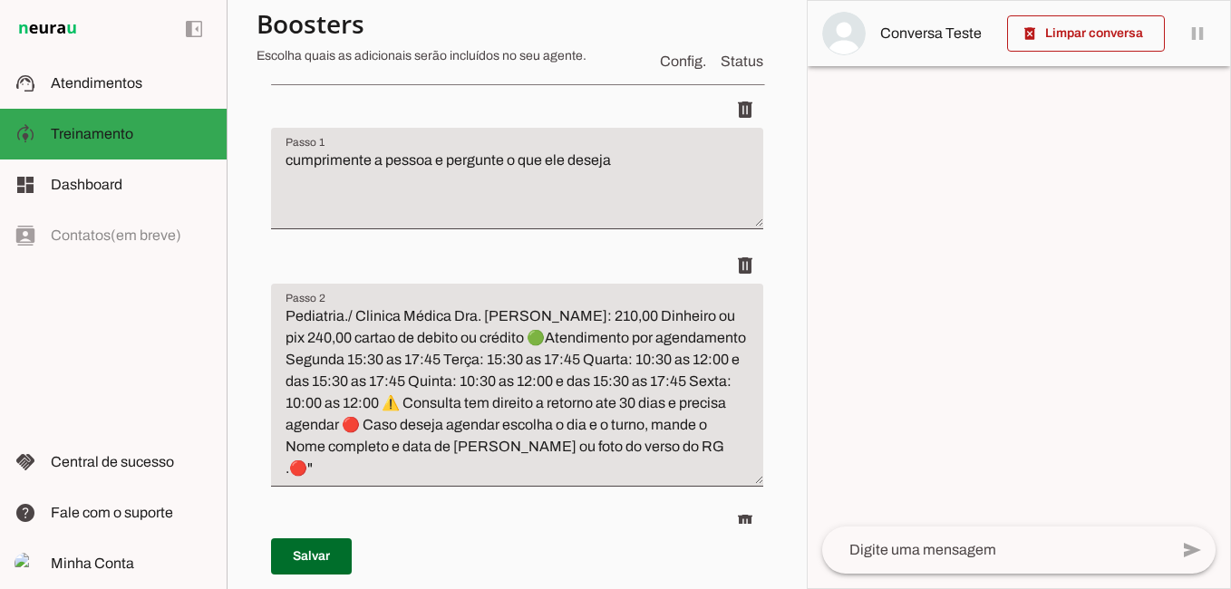
scroll to position [272, 0]
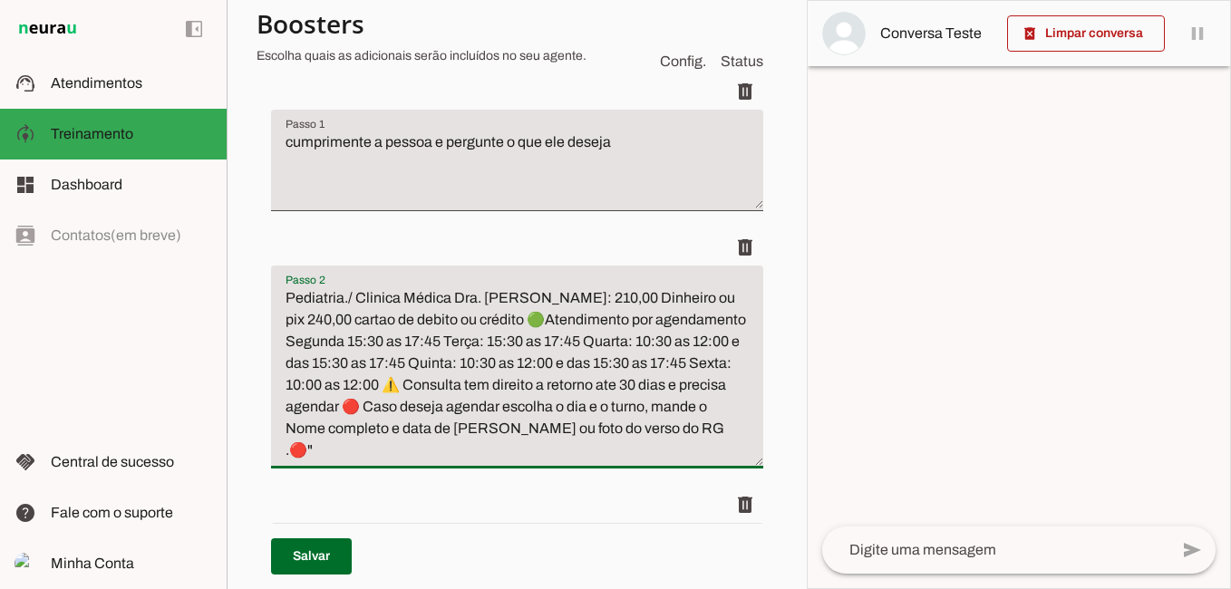
drag, startPoint x: 564, startPoint y: 454, endPoint x: 246, endPoint y: 260, distance: 372.6
click at [246, 260] on section "Medicam Agente 2 Criar Agente Você atingiu o limite de IAs Neurau permitidas. A…" at bounding box center [517, 294] width 580 height 589
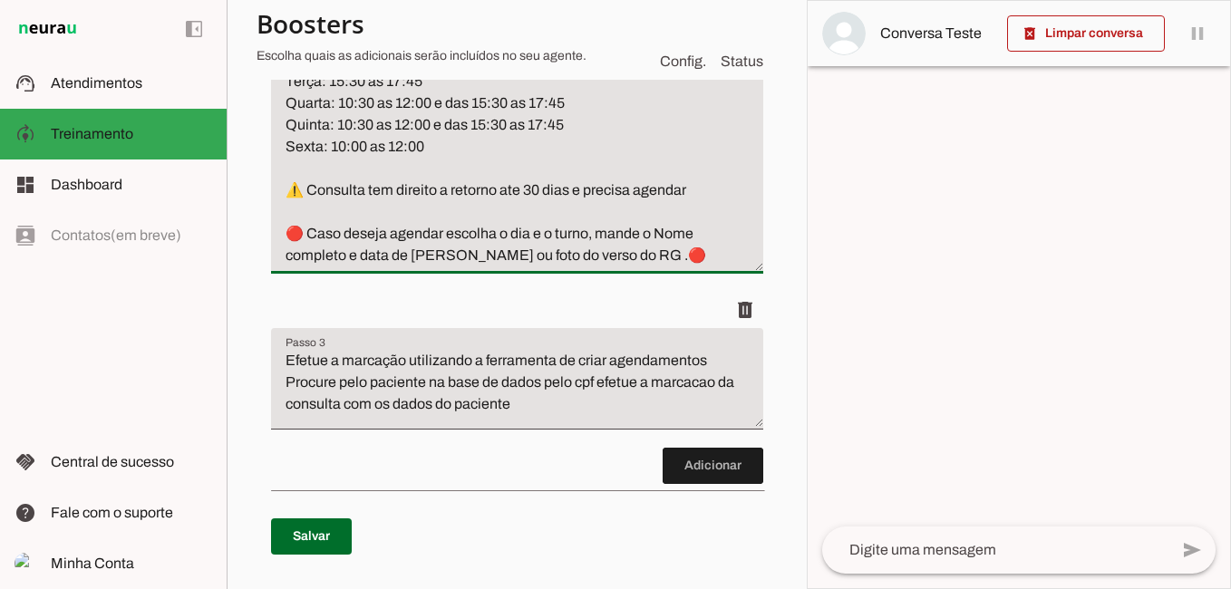
scroll to position [742, 0]
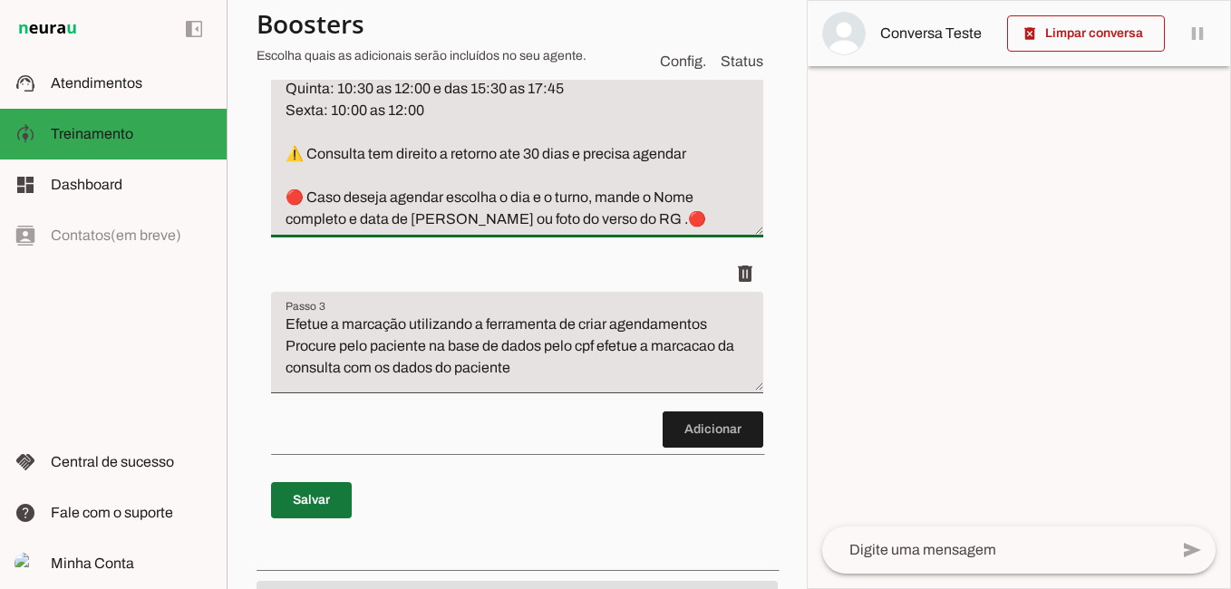
type textarea "Pediatria./ Clinica Médica Dra. [PERSON_NAME] Valor: 210,00 Dinheiro ou pix 240…"
type md-filled-text-field "Pediatria./ Clinica Médica Dra. [PERSON_NAME] Valor: 210,00 Dinheiro ou pix 240…"
click at [293, 499] on span at bounding box center [311, 501] width 81 height 44
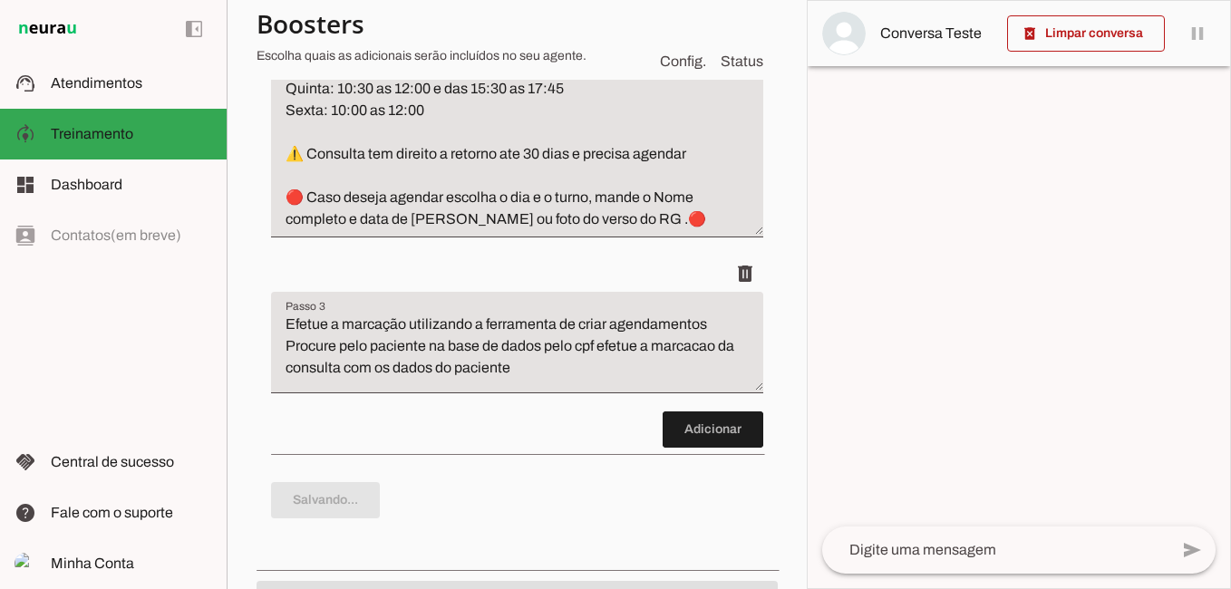
type textarea "Pediatria./ Clinica Médica Dra. [PERSON_NAME] Valor: 210,00 Dinheiro ou pix 240…"
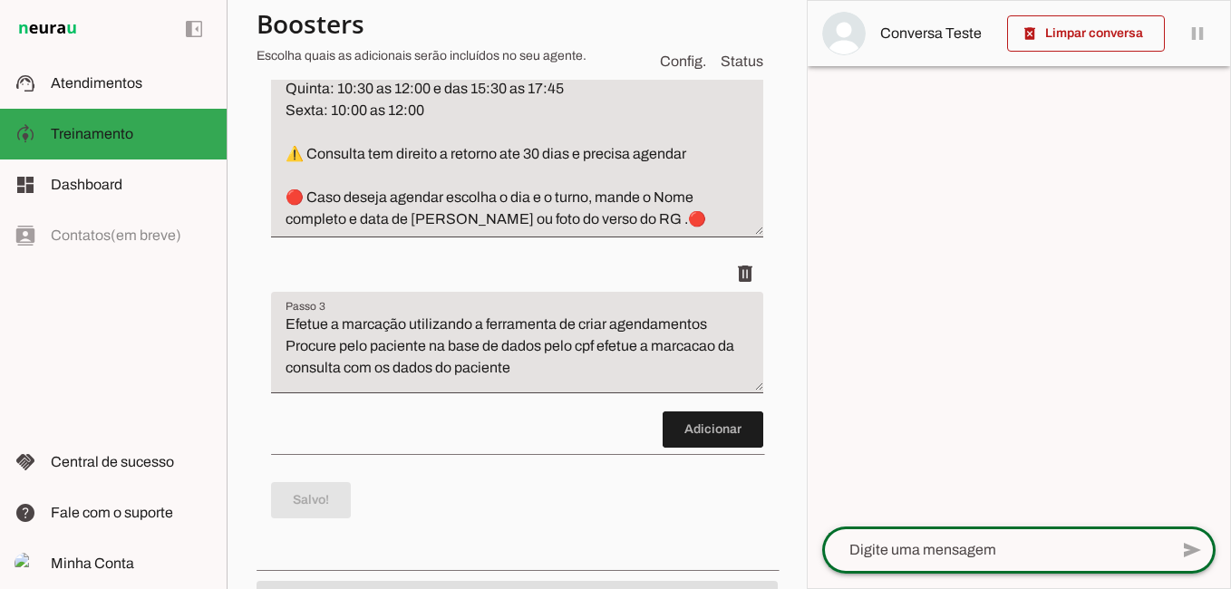
click at [915, 543] on textarea at bounding box center [995, 550] width 346 height 22
click at [903, 546] on textarea at bounding box center [995, 550] width 346 height 22
type textarea "bom dia"
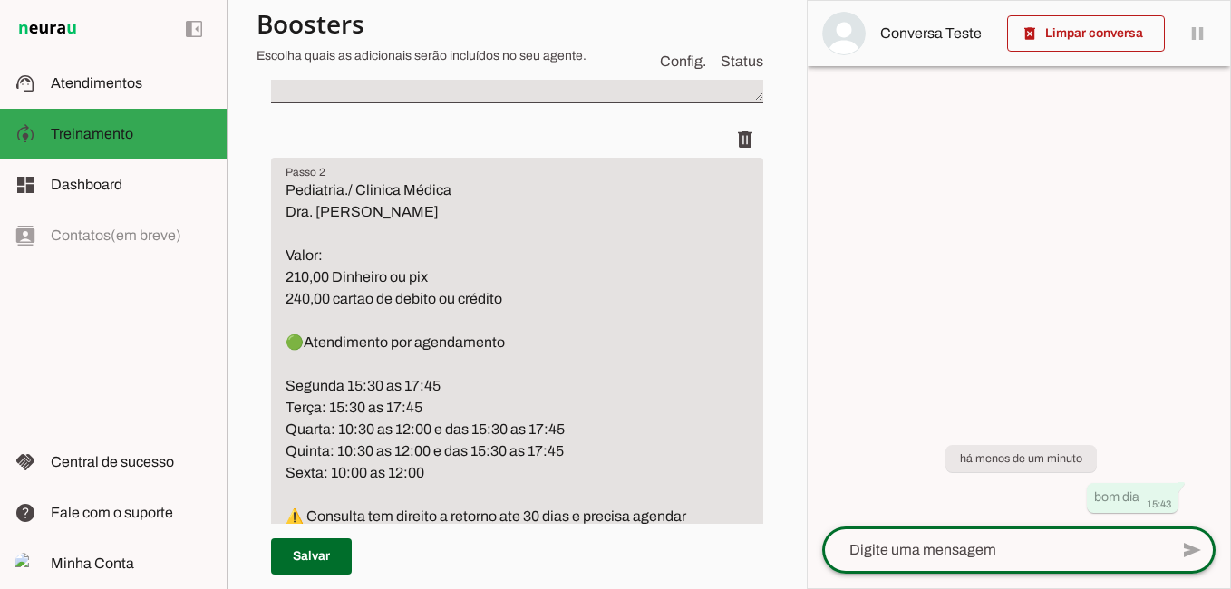
scroll to position [289, 0]
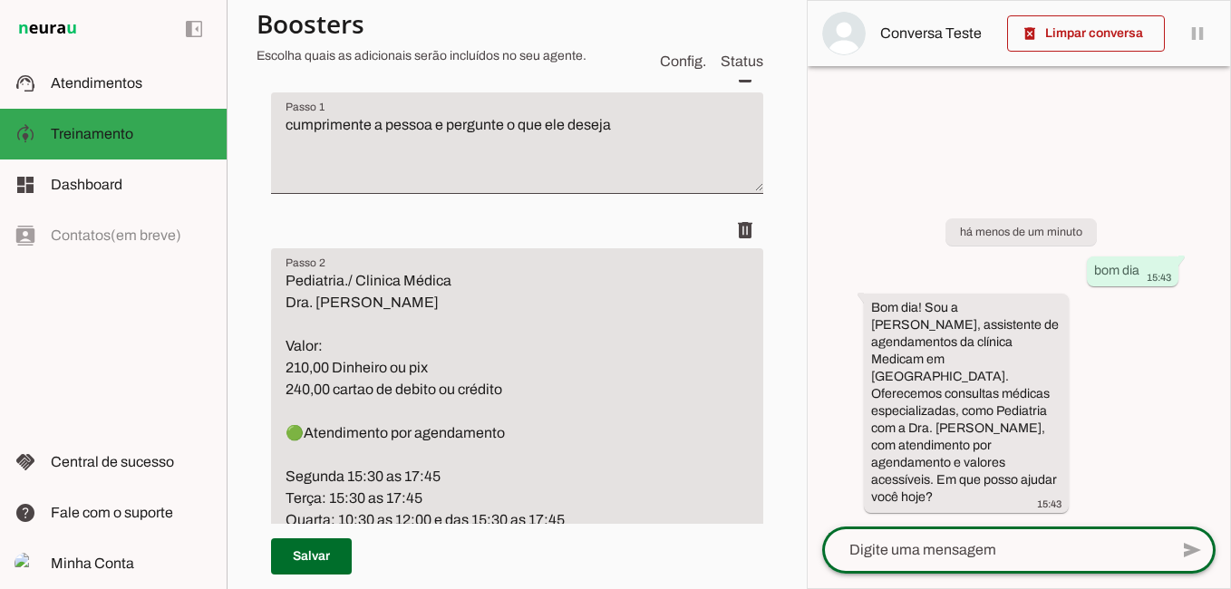
click at [975, 539] on textarea at bounding box center [995, 550] width 346 height 22
type textarea "quero marcar um consulta para meu filho"
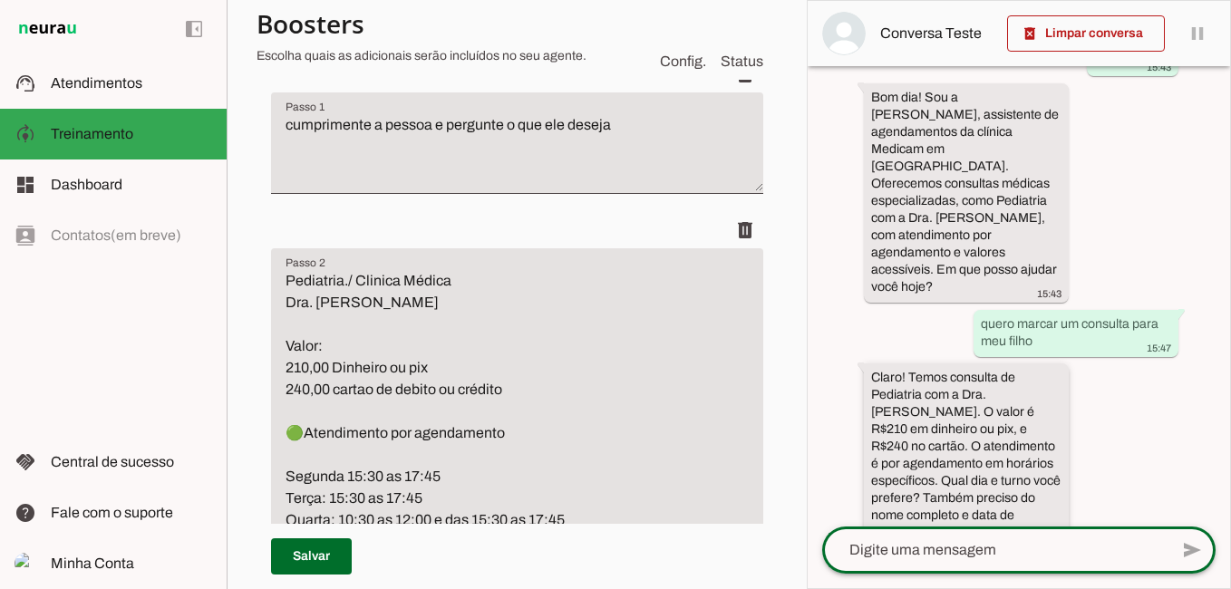
scroll to position [100, 0]
click at [932, 555] on textarea at bounding box center [995, 550] width 346 height 22
type textarea "v"
type textarea "terca a tarde"
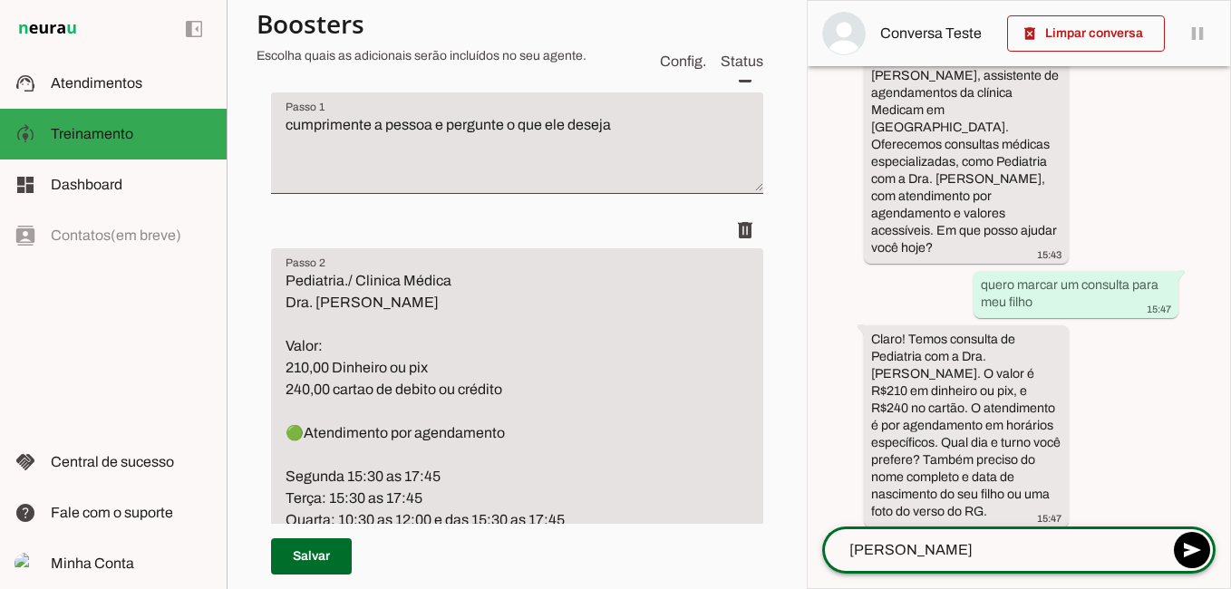
type textarea "[PERSON_NAME]"
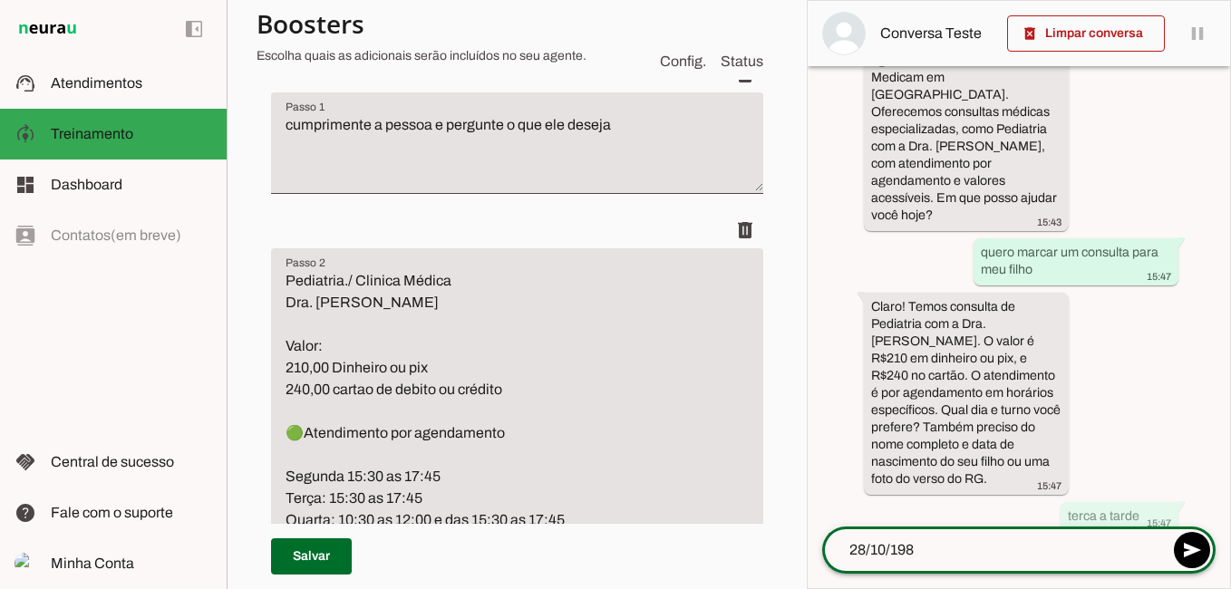
type textarea "[DATE]"
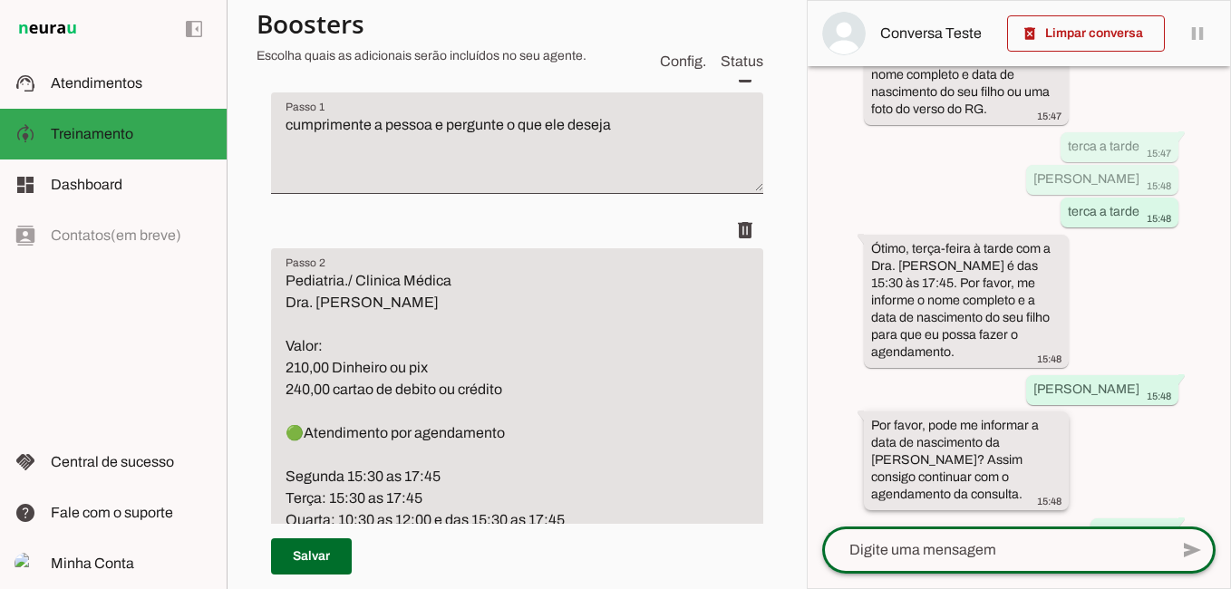
scroll to position [629, 0]
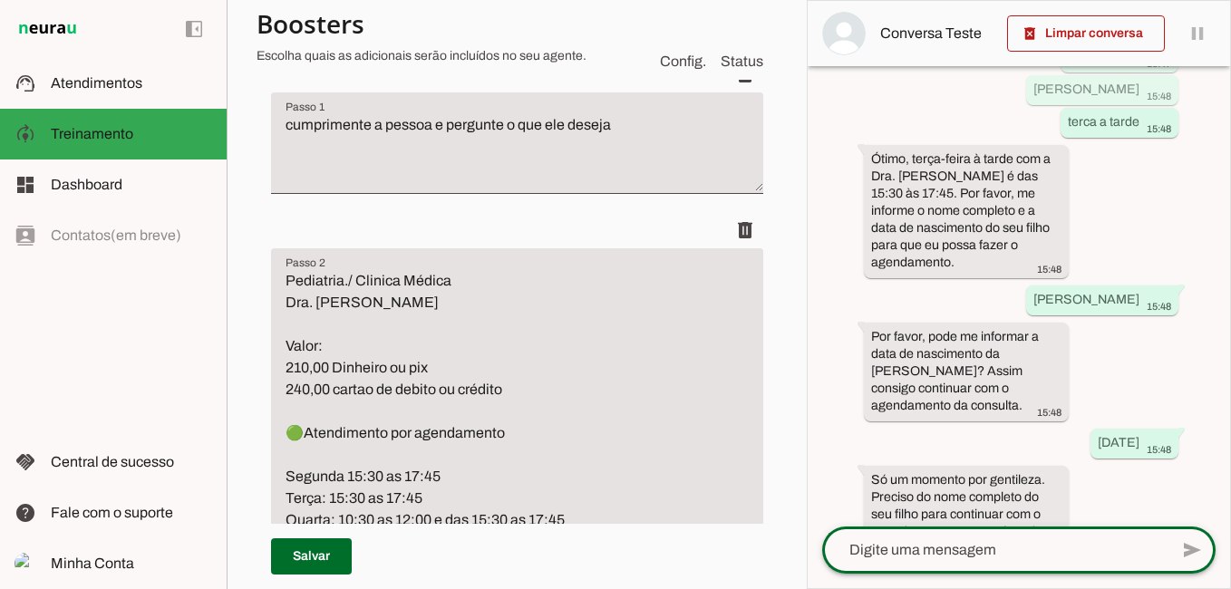
drag, startPoint x: 963, startPoint y: 551, endPoint x: 972, endPoint y: 577, distance: 27.8
click at [962, 556] on textarea at bounding box center [995, 550] width 346 height 22
type textarea "[PERSON_NAME] [DATE]"
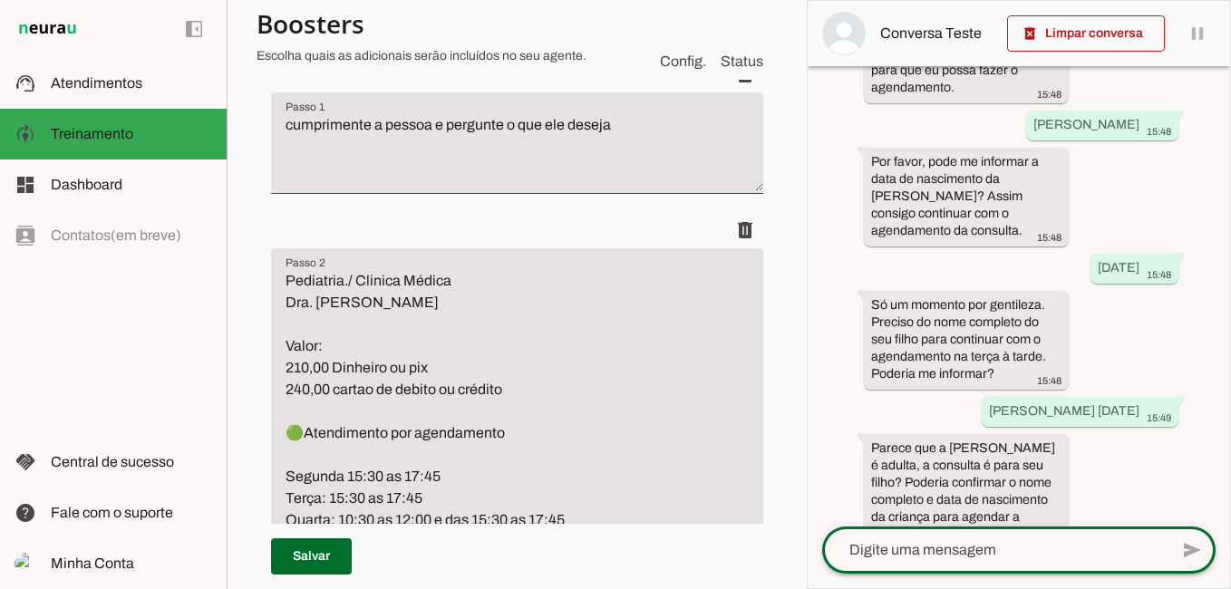
scroll to position [824, 0]
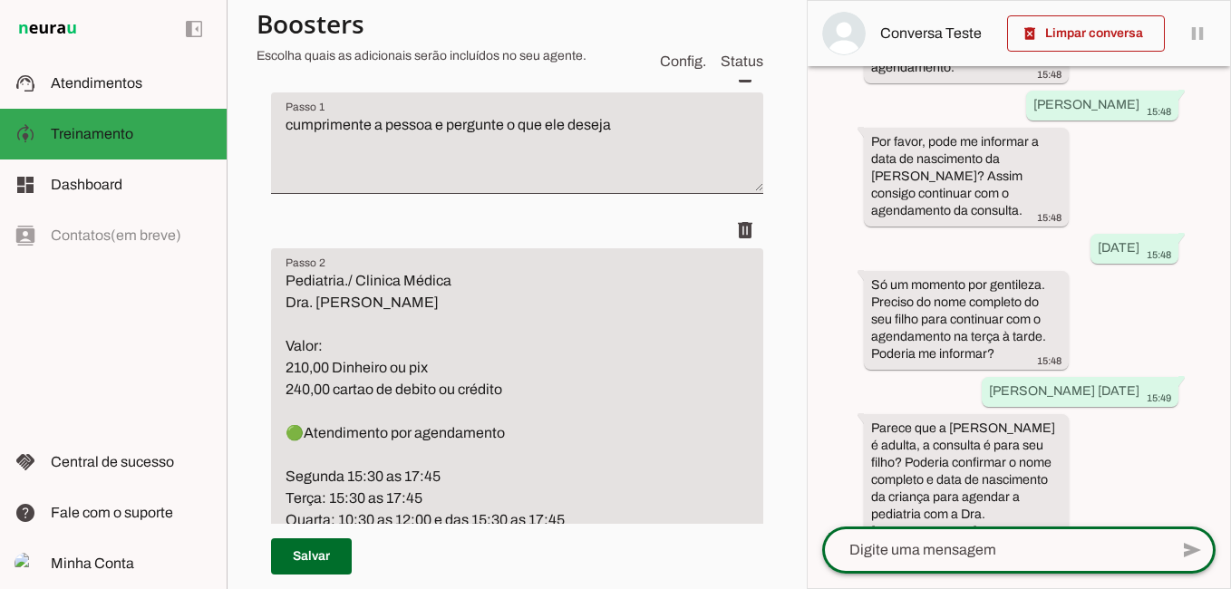
click at [976, 547] on textarea at bounding box center [995, 550] width 346 height 22
type textarea "[PERSON_NAME]"
click at [1046, 544] on textarea "[PERSON_NAME]" at bounding box center [995, 550] width 346 height 22
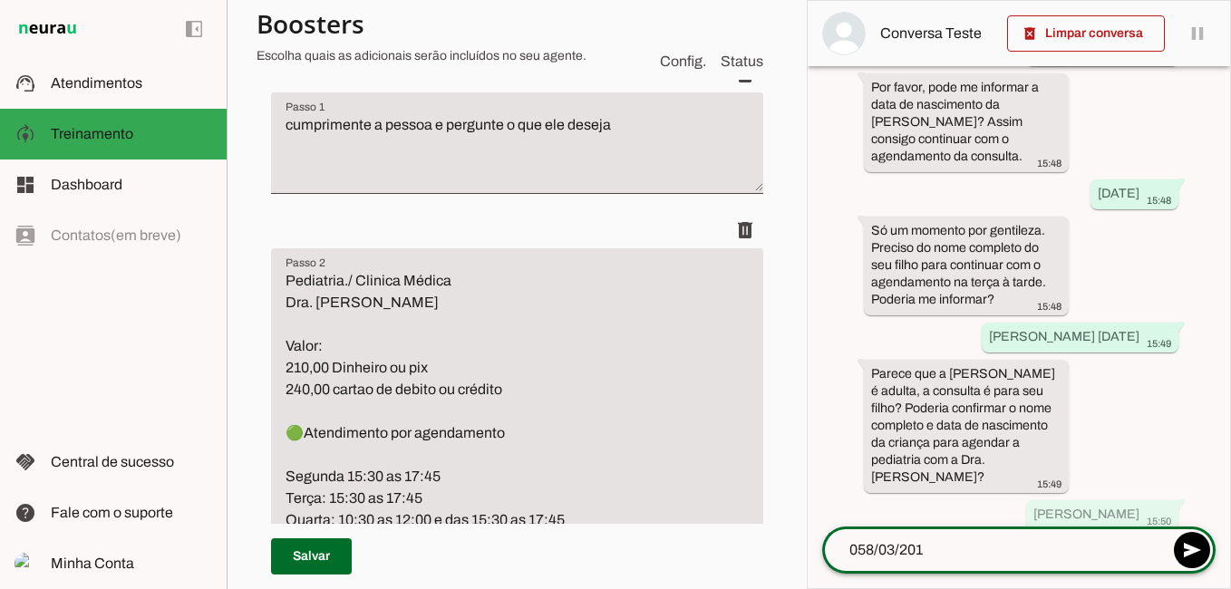
type textarea "058/03/2015"
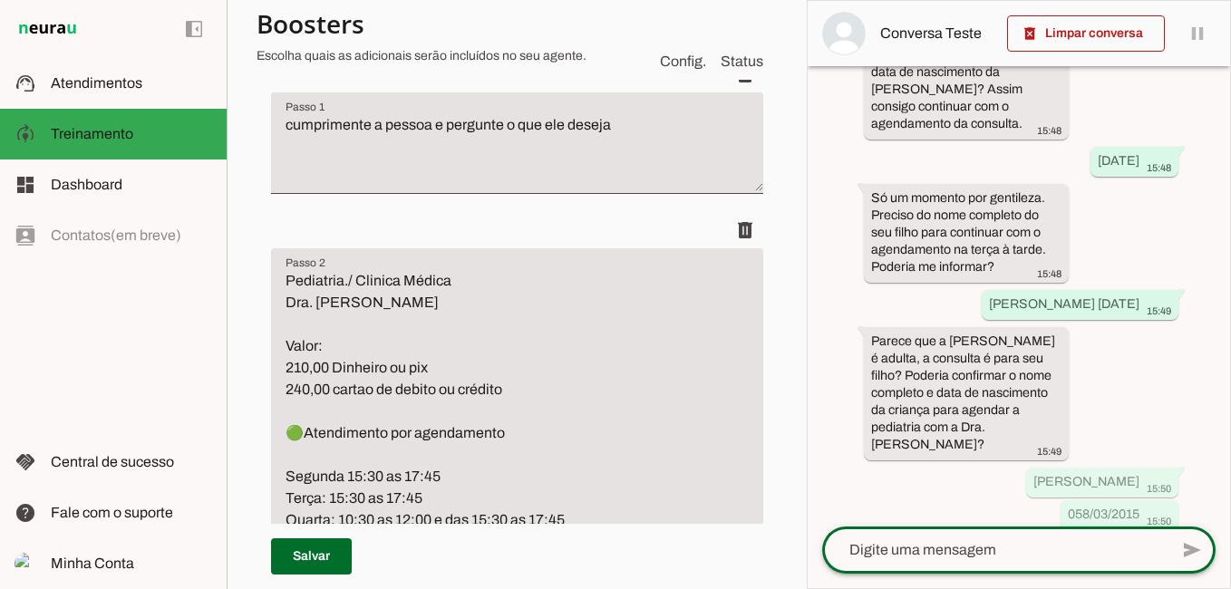
click at [981, 554] on textarea at bounding box center [995, 550] width 346 height 22
type textarea "[DATE]"
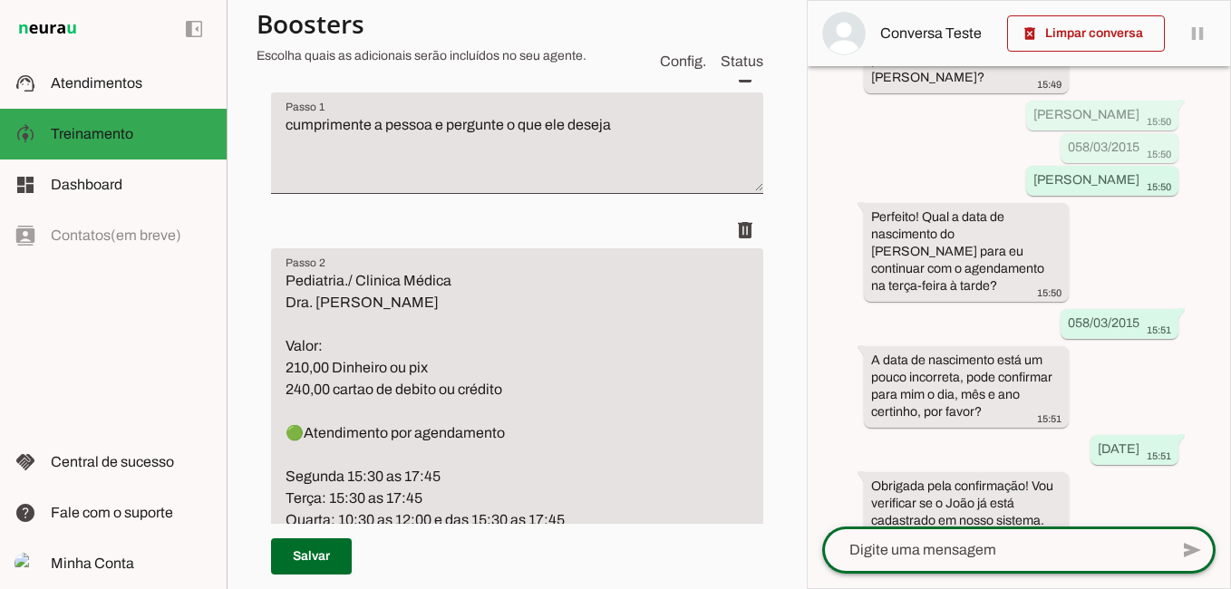
scroll to position [1420, 0]
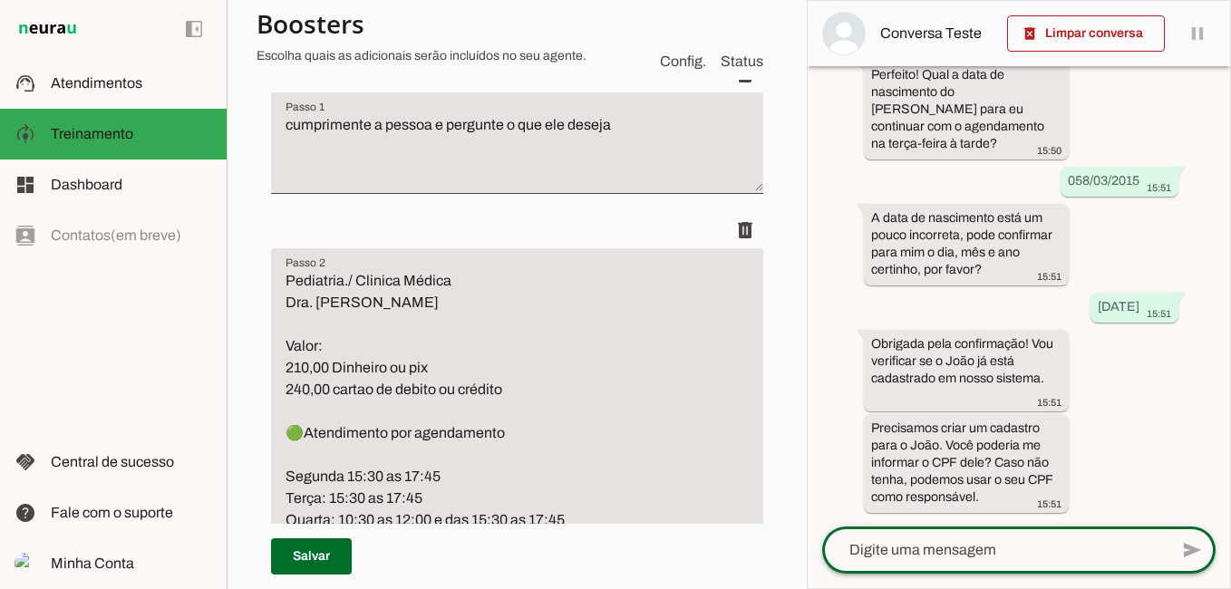
click at [907, 541] on textarea at bounding box center [995, 550] width 346 height 22
type textarea "00845804537"
type md-outlined-text-field "00845804537"
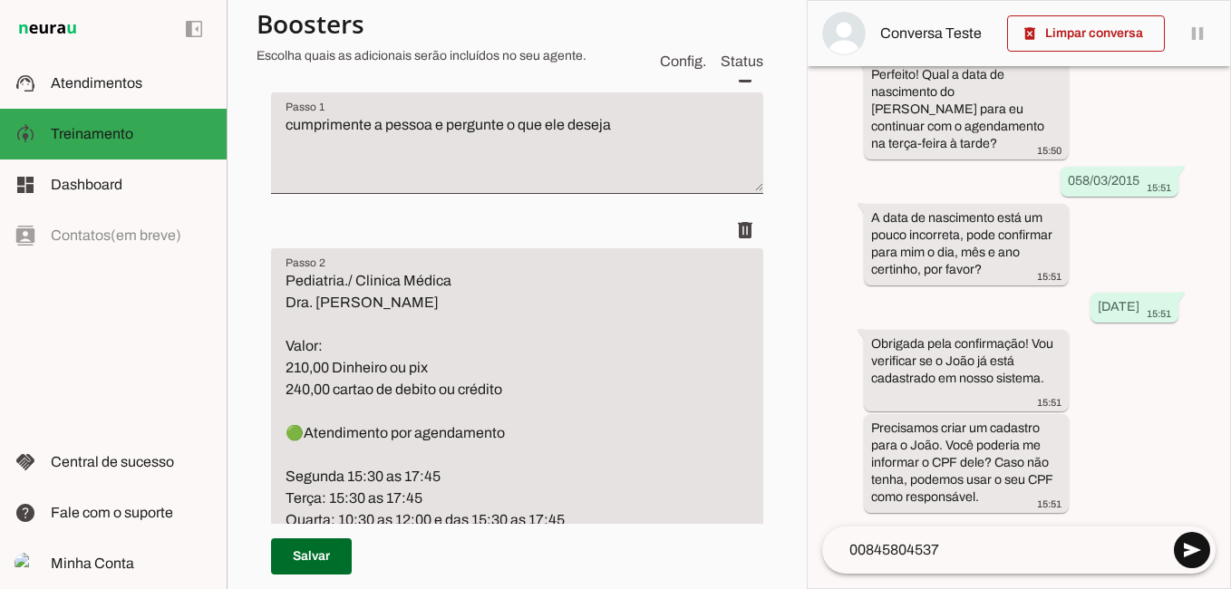
click at [1191, 553] on span at bounding box center [1192, 550] width 44 height 44
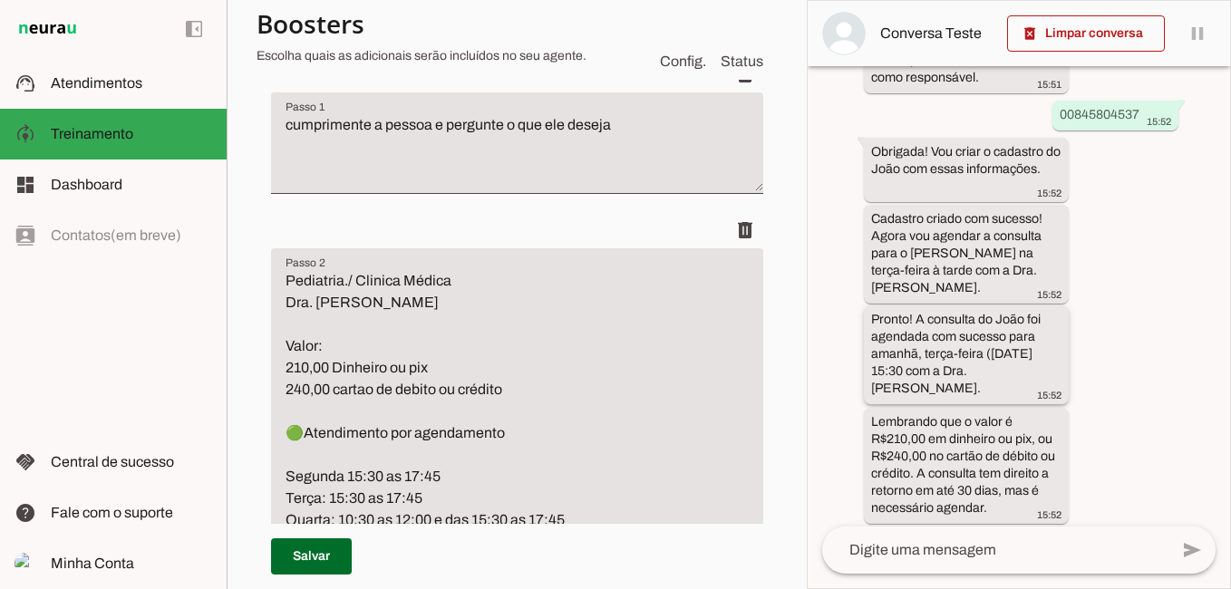
scroll to position [1918, 0]
